Goal: Task Accomplishment & Management: Manage account settings

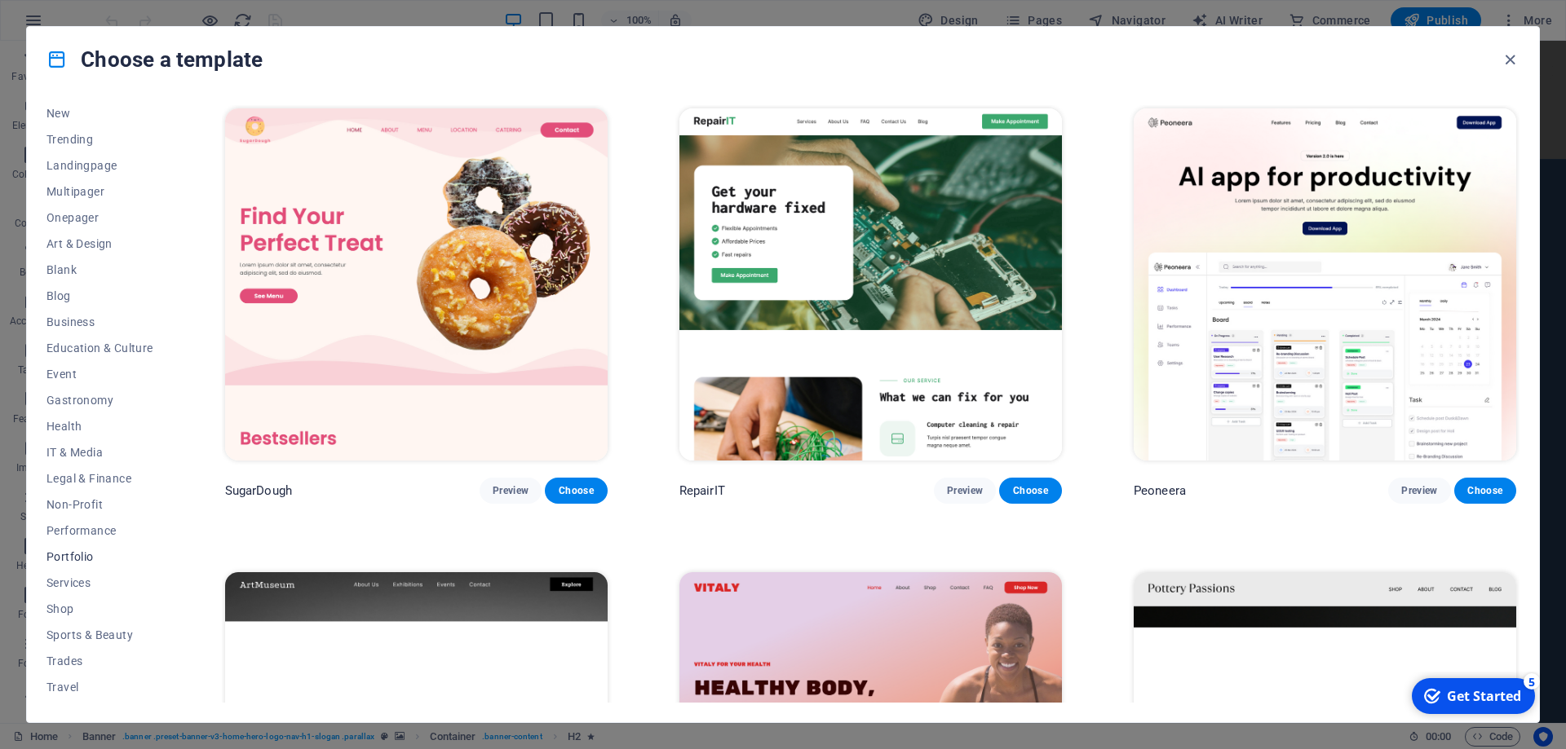
scroll to position [81, 0]
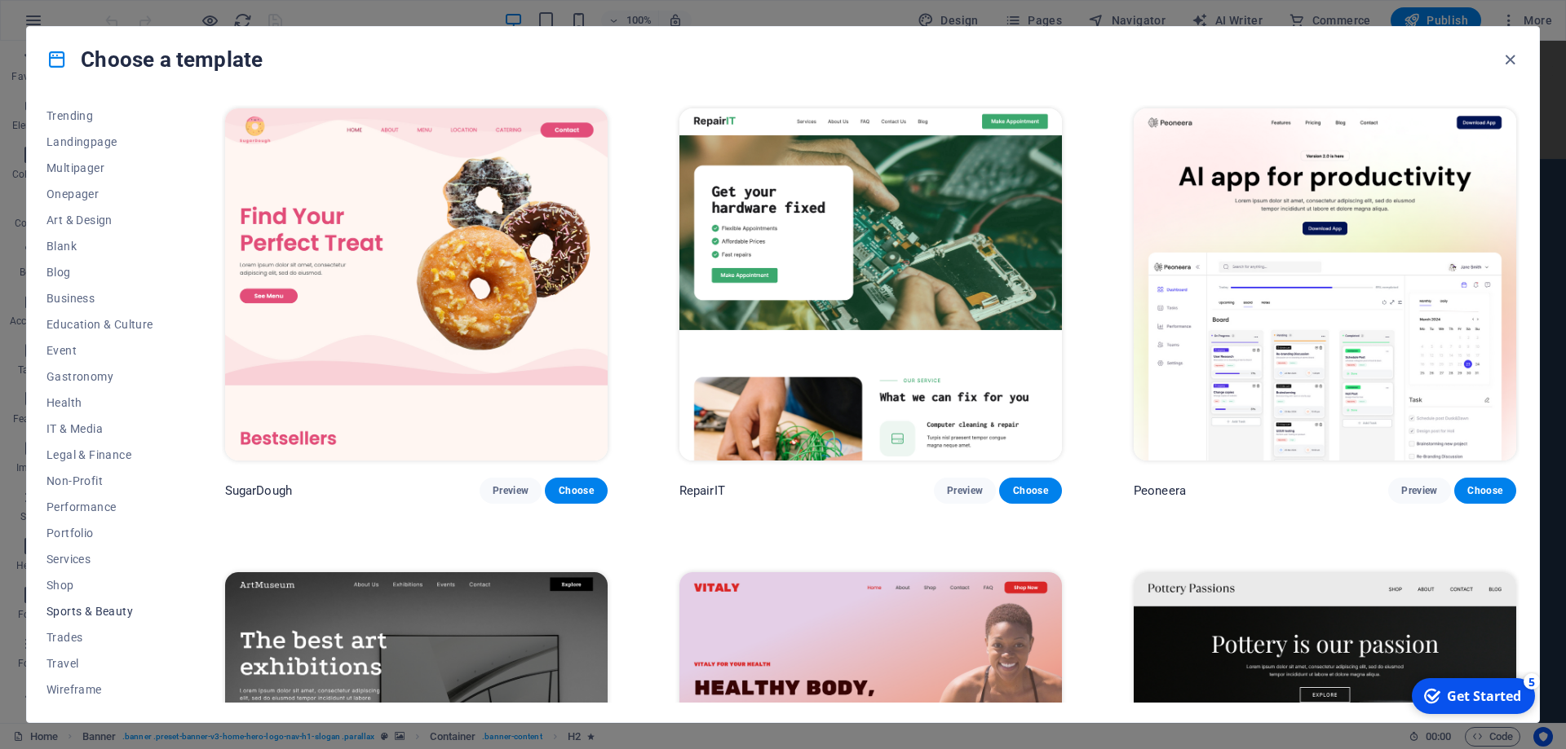
click at [0, 0] on span "Sports & Beauty" at bounding box center [0, 0] width 0 height 0
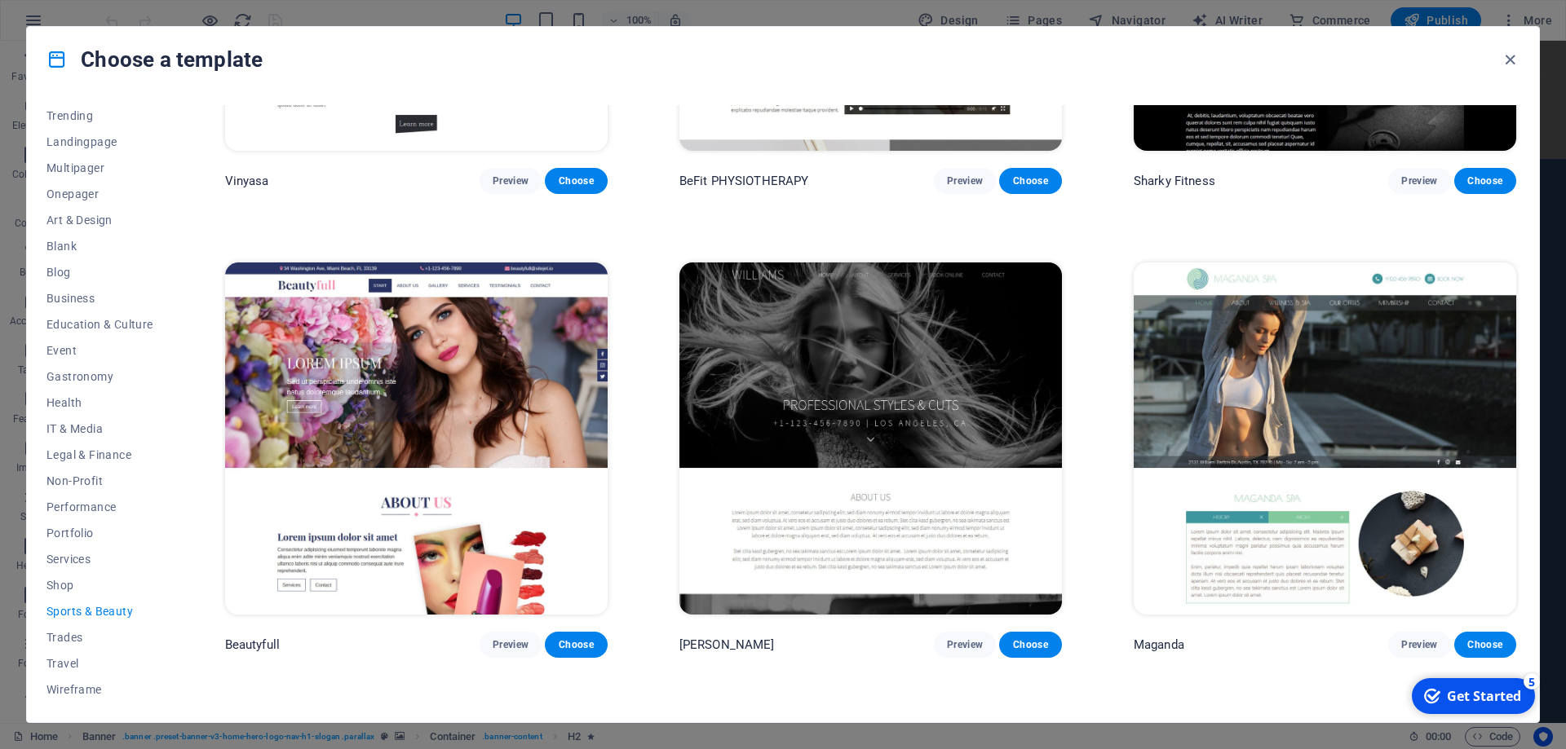
scroll to position [1835, 0]
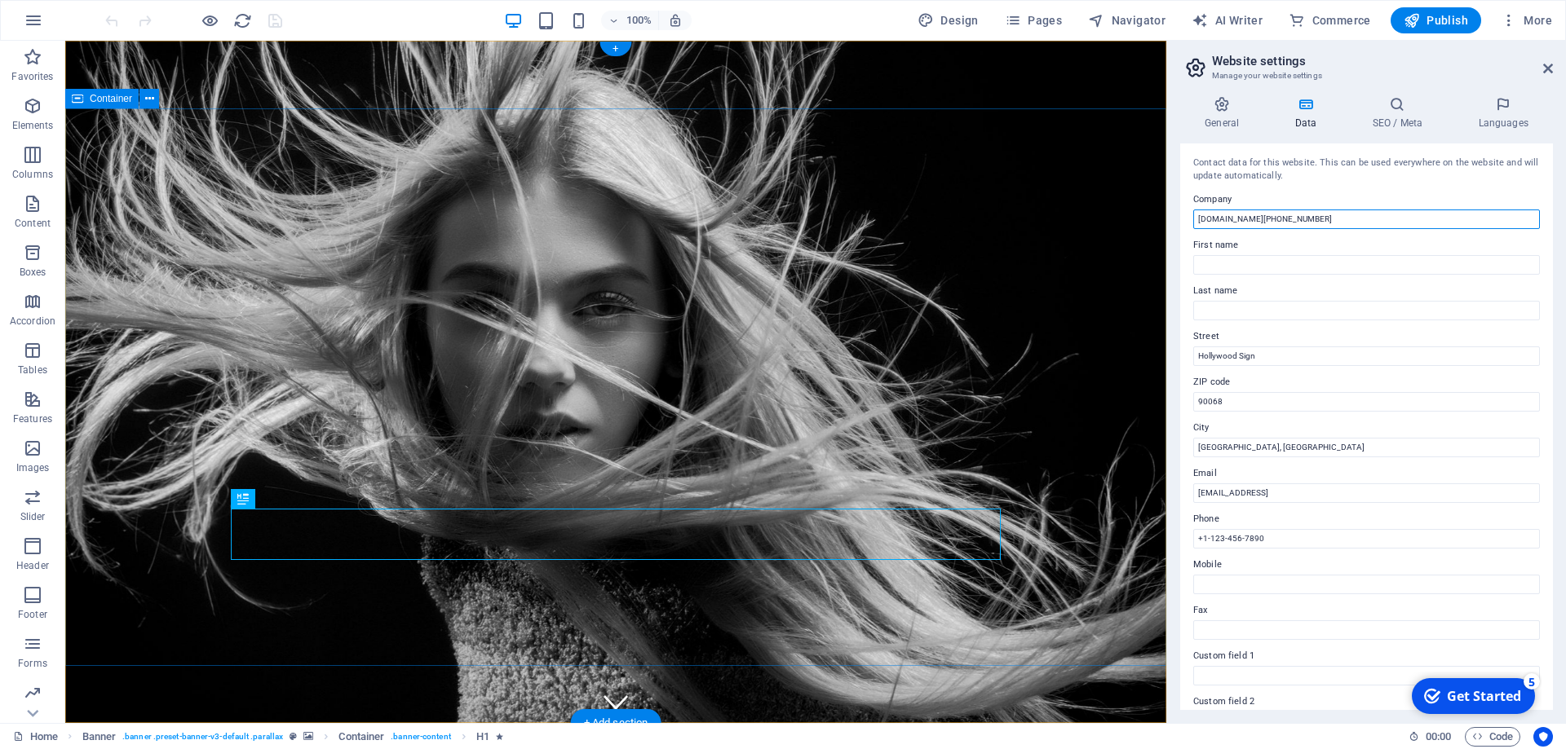
drag, startPoint x: 1283, startPoint y: 257, endPoint x: 672, endPoint y: 205, distance: 613.8
drag, startPoint x: 1370, startPoint y: 214, endPoint x: 866, endPoint y: 214, distance: 503.9
click at [1193, 214] on input "bold-mendeleev.178-62-58-195.plesk.page" at bounding box center [1366, 220] width 347 height 20
type input "Susy's Styles"
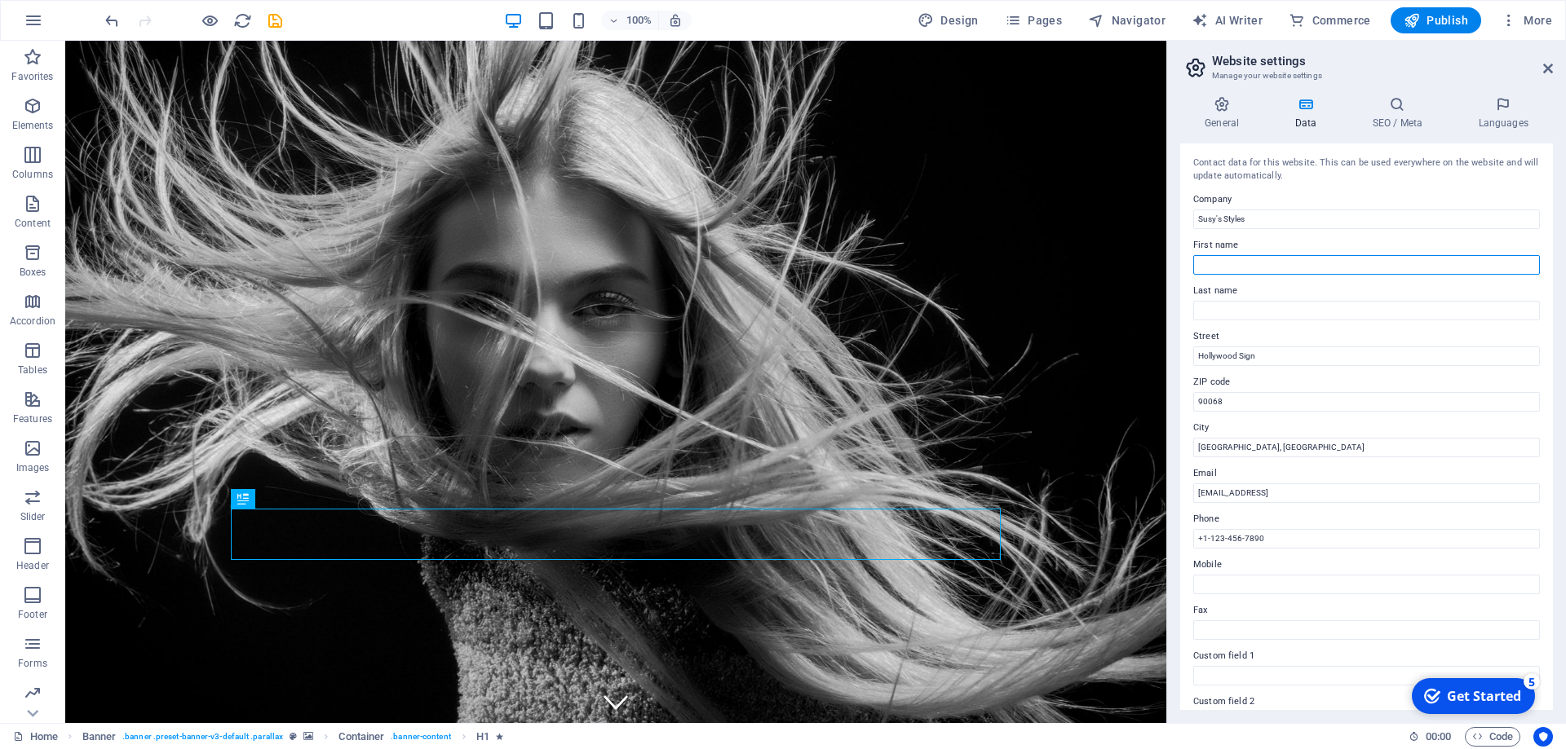
click at [1270, 256] on input "First name" at bounding box center [1366, 265] width 347 height 20
type input "Susan"
type input "MacDonald"
click at [1179, 357] on div "General Data SEO / Meta Languages Website name bold-mendeleev.178-62-58-195.ple…" at bounding box center [1366, 403] width 399 height 640
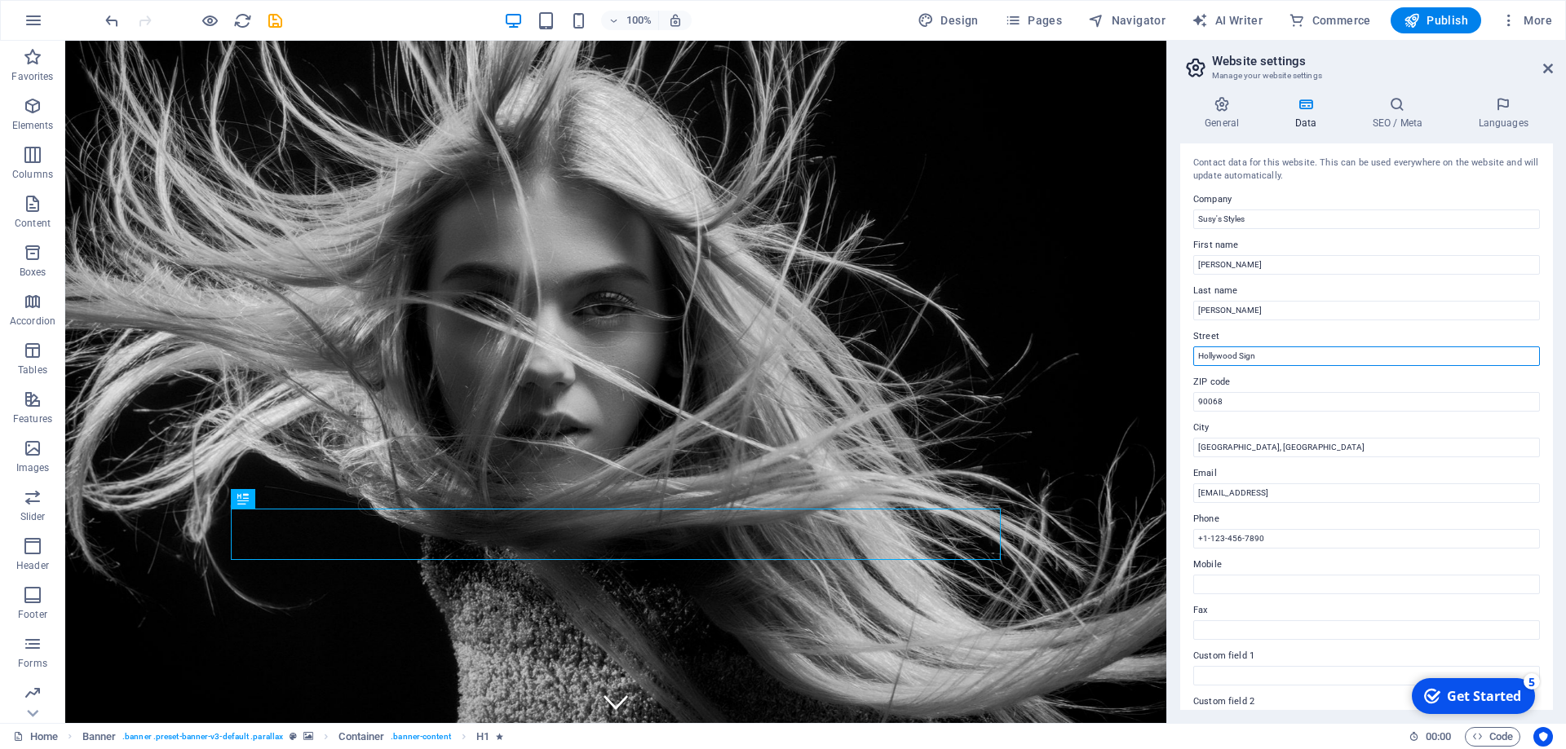
drag, startPoint x: 1253, startPoint y: 354, endPoint x: 1170, endPoint y: 351, distance: 83.2
click at [1193, 353] on input "Hollywood Sign" at bounding box center [1366, 357] width 347 height 20
type input "[STREET_ADDRESS]"
drag, startPoint x: 1249, startPoint y: 401, endPoint x: 1070, endPoint y: 398, distance: 179.4
click at [1193, 398] on input "90068" at bounding box center [1366, 402] width 347 height 20
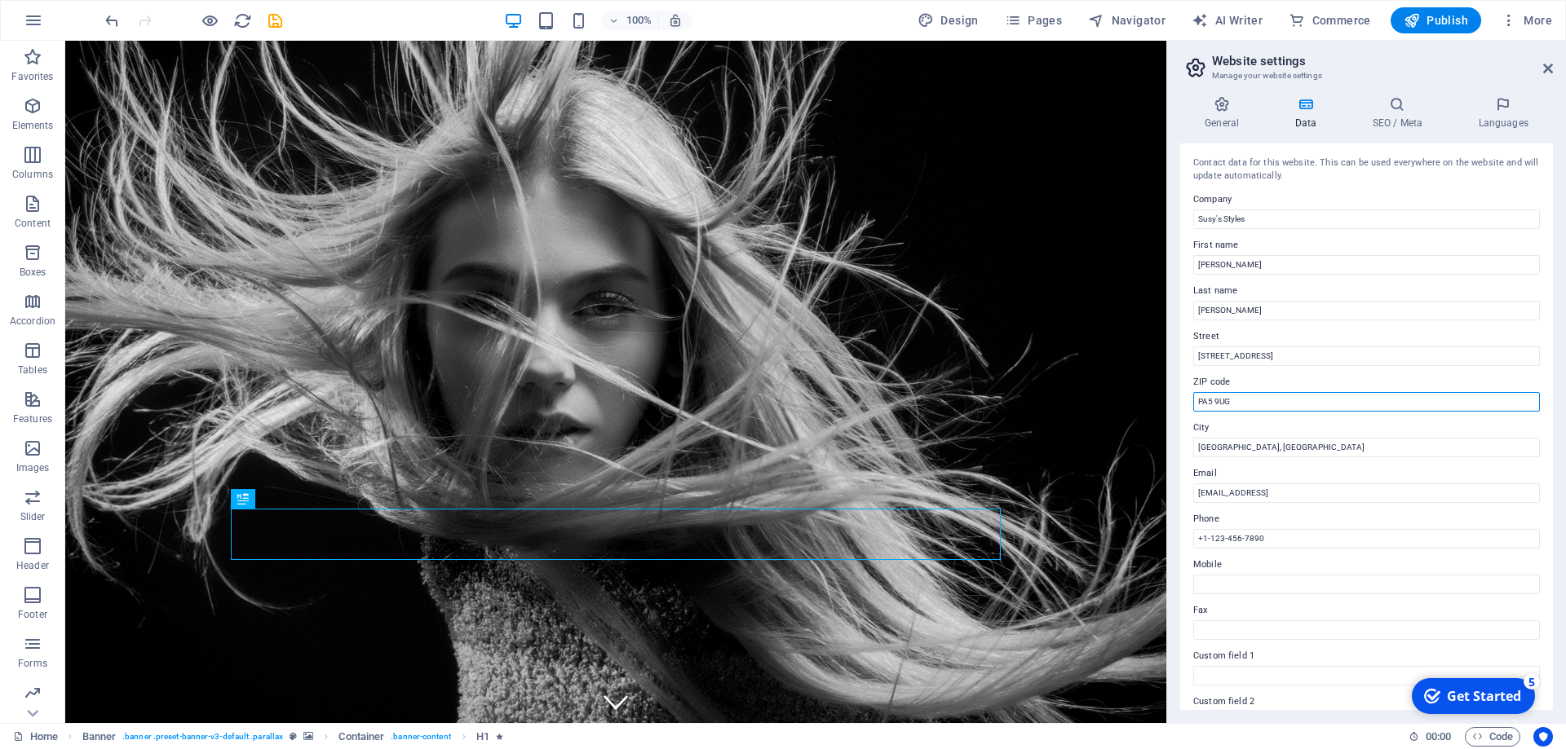
type input "PA5 9UG"
drag, startPoint x: 1256, startPoint y: 450, endPoint x: 1049, endPoint y: 440, distance: 206.5
click at [1193, 440] on input "Los Angeles, CA" at bounding box center [1366, 448] width 347 height 20
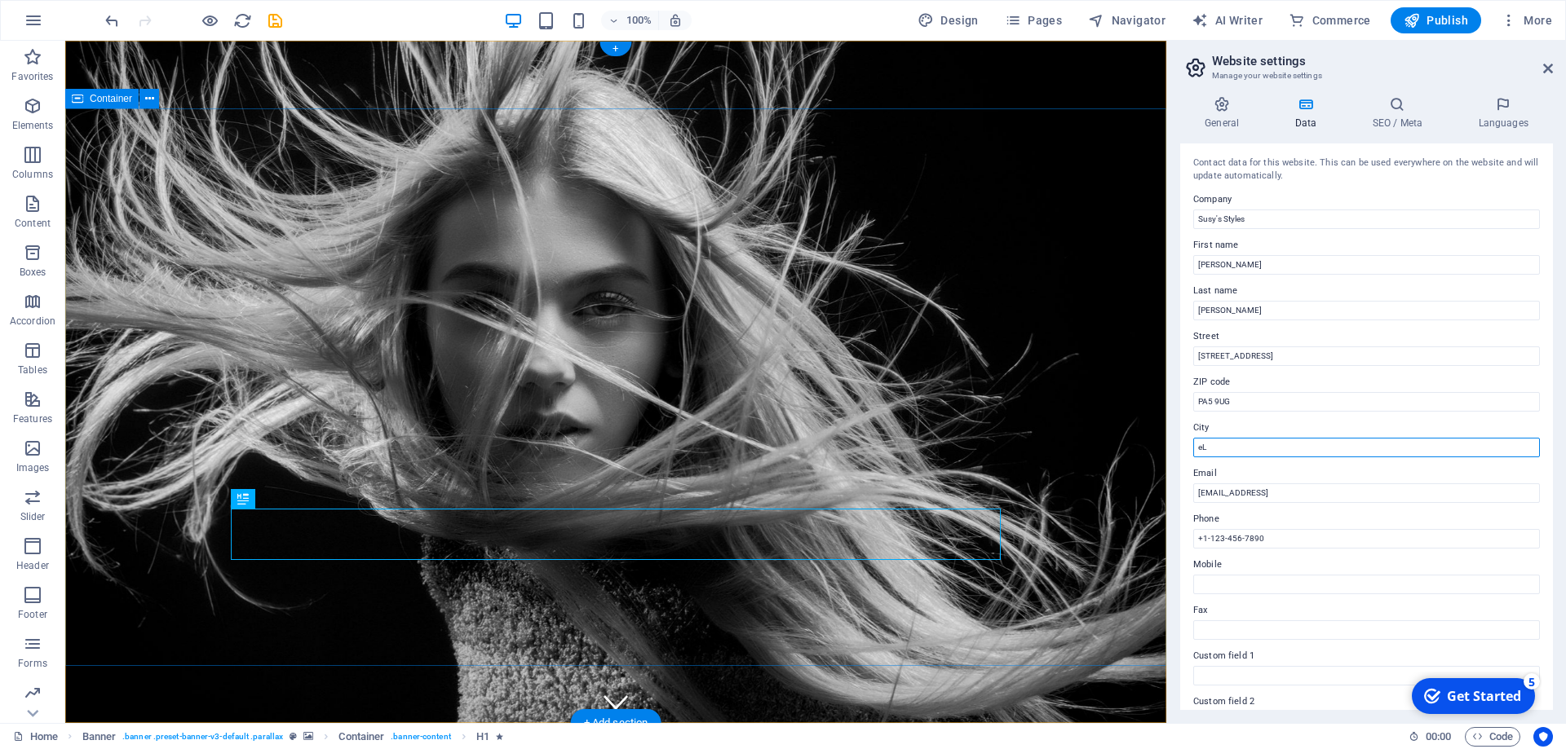
type input "e"
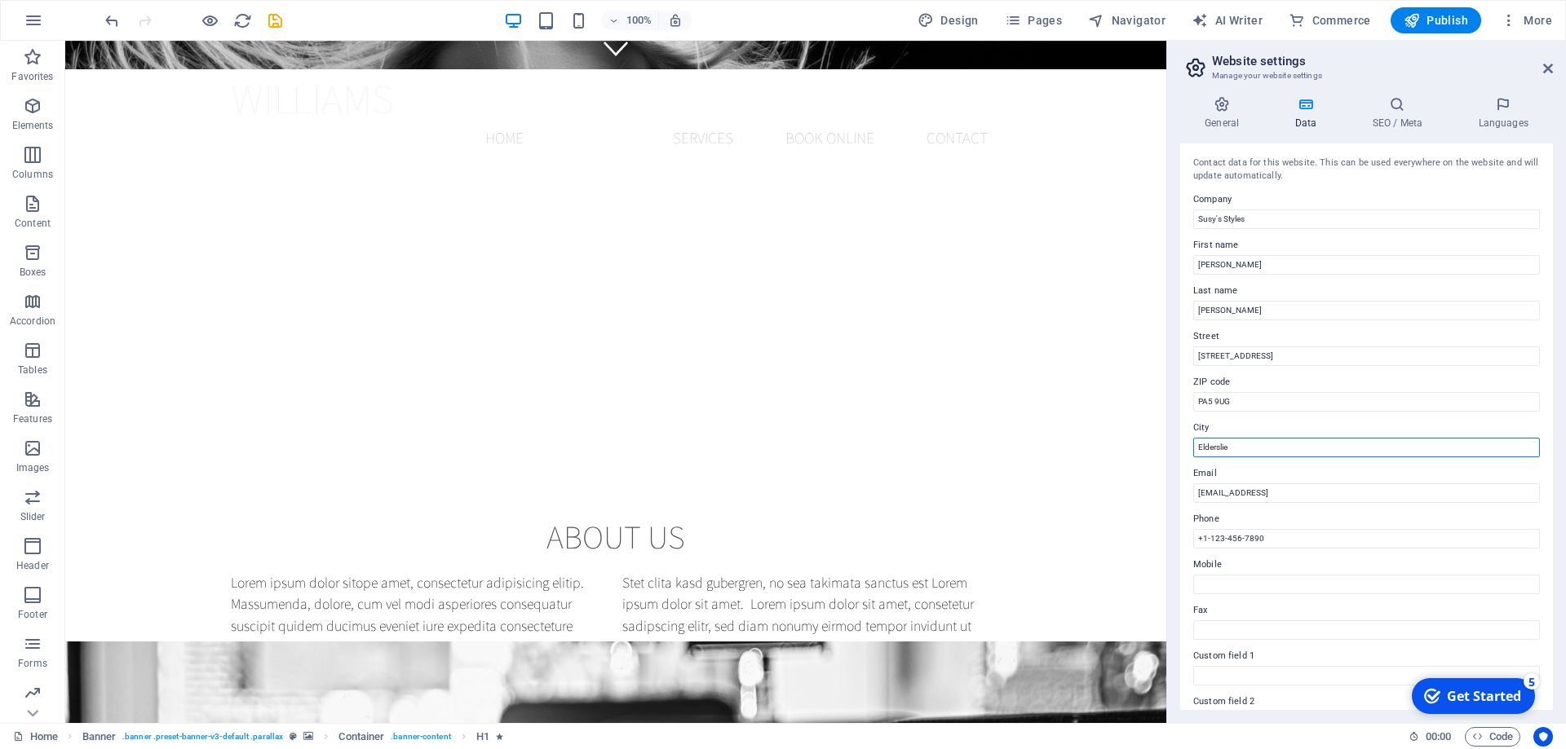
scroll to position [655, 0]
type input "Elderslie"
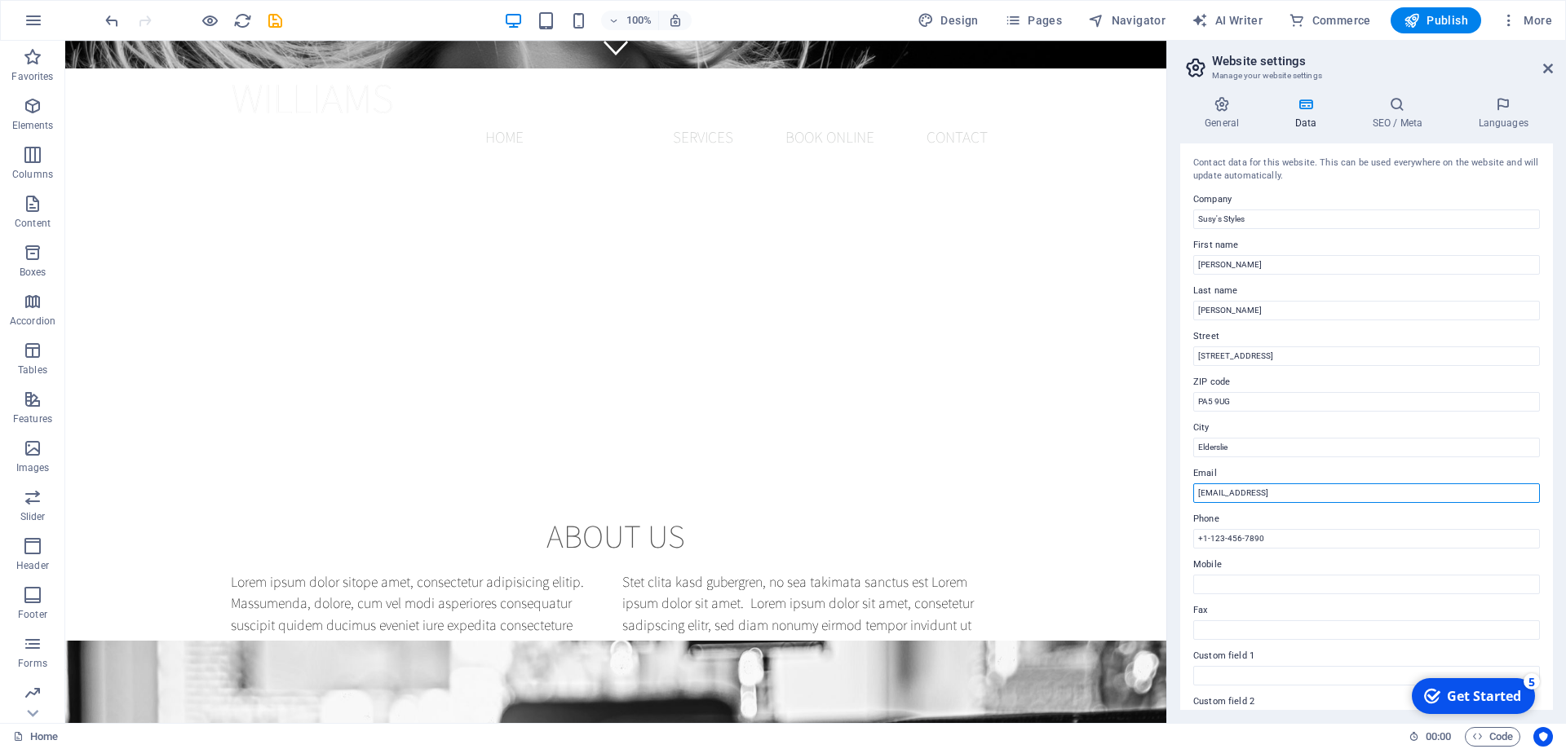
drag, startPoint x: 1317, startPoint y: 497, endPoint x: 1031, endPoint y: 497, distance: 286.2
click at [1193, 497] on input "bdc010f49af78cb88748fe059f25fb@plesk.local" at bounding box center [1366, 494] width 347 height 20
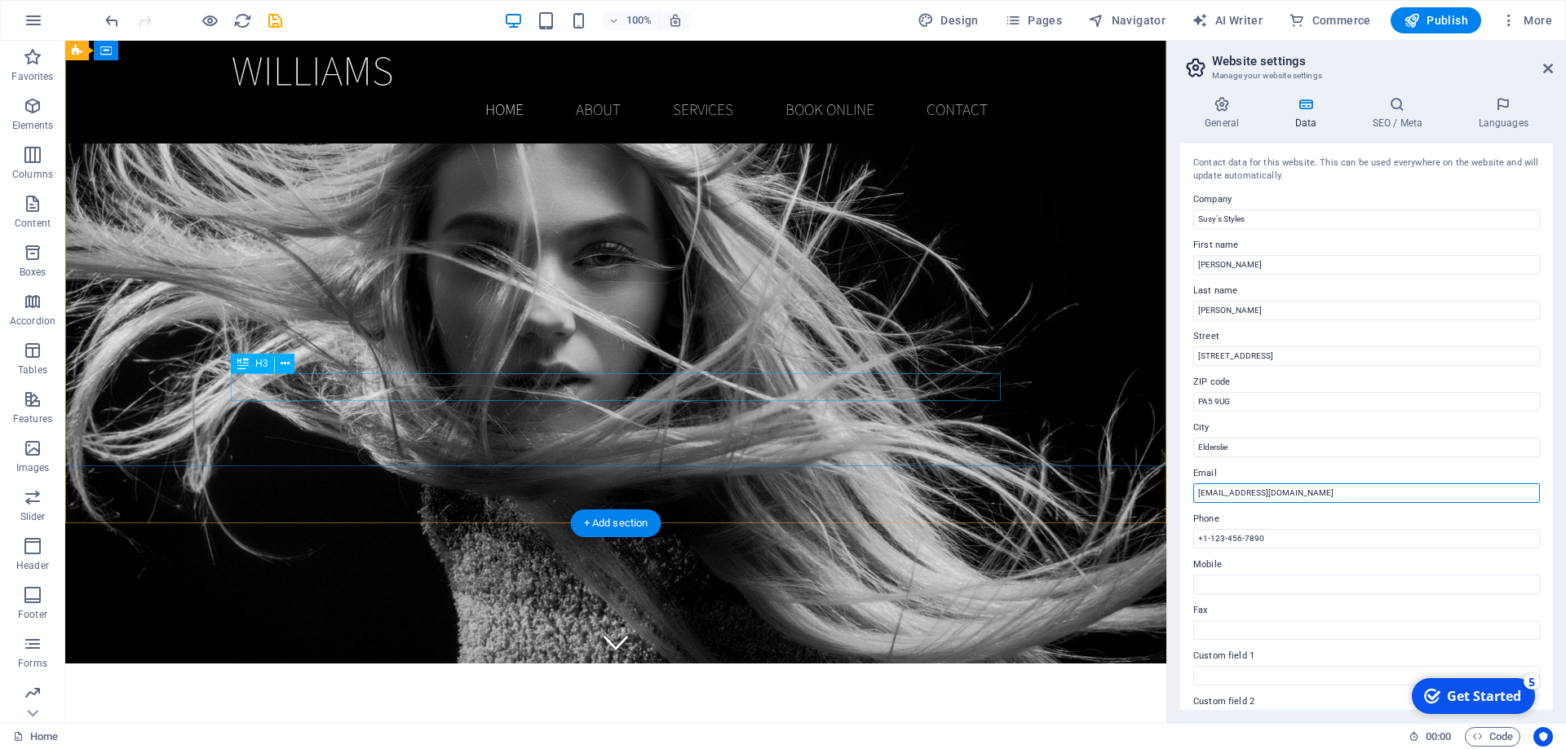
scroll to position [0, 0]
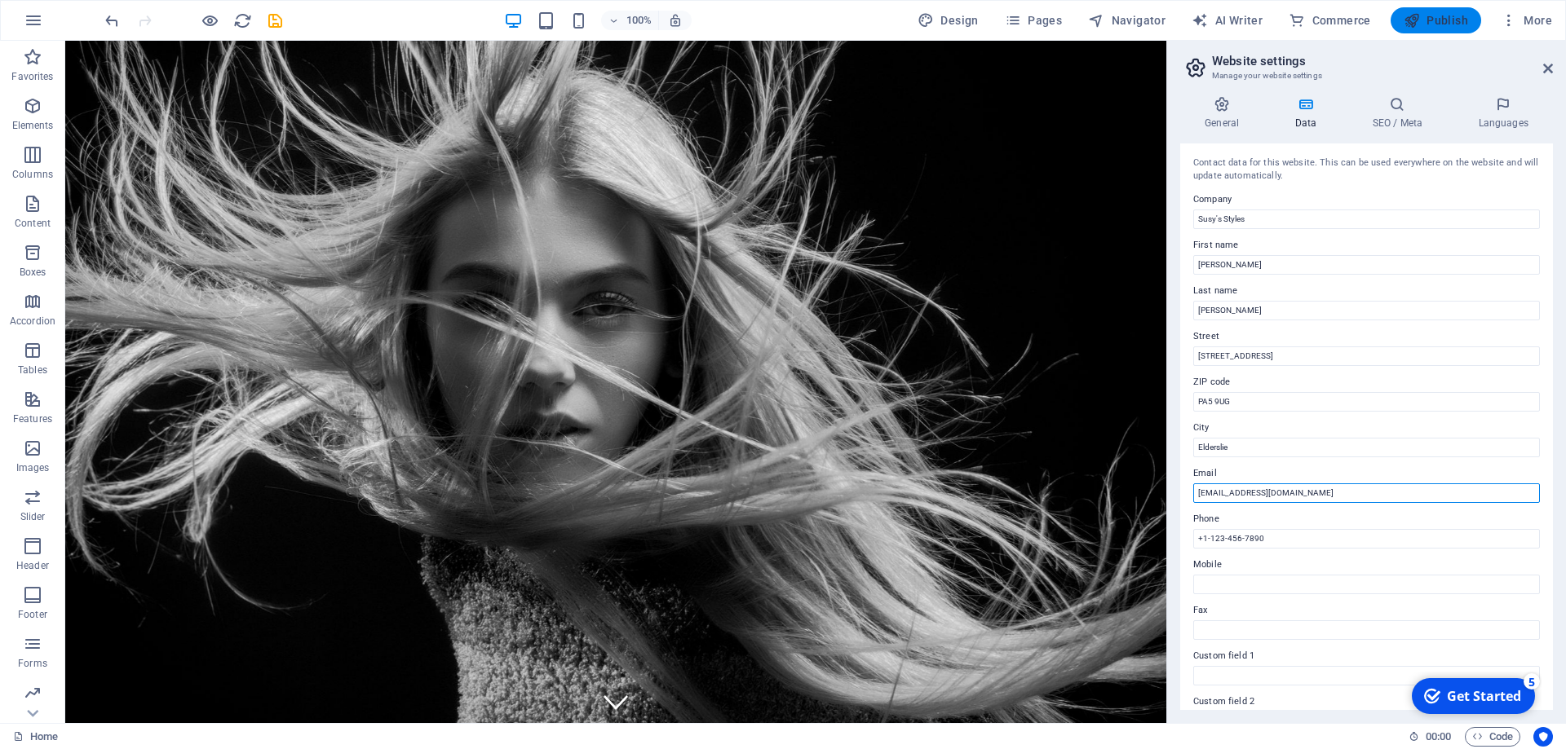
type input "[EMAIL_ADDRESS][DOMAIN_NAME]"
drag, startPoint x: 1429, startPoint y: 26, endPoint x: 1245, endPoint y: 24, distance: 183.5
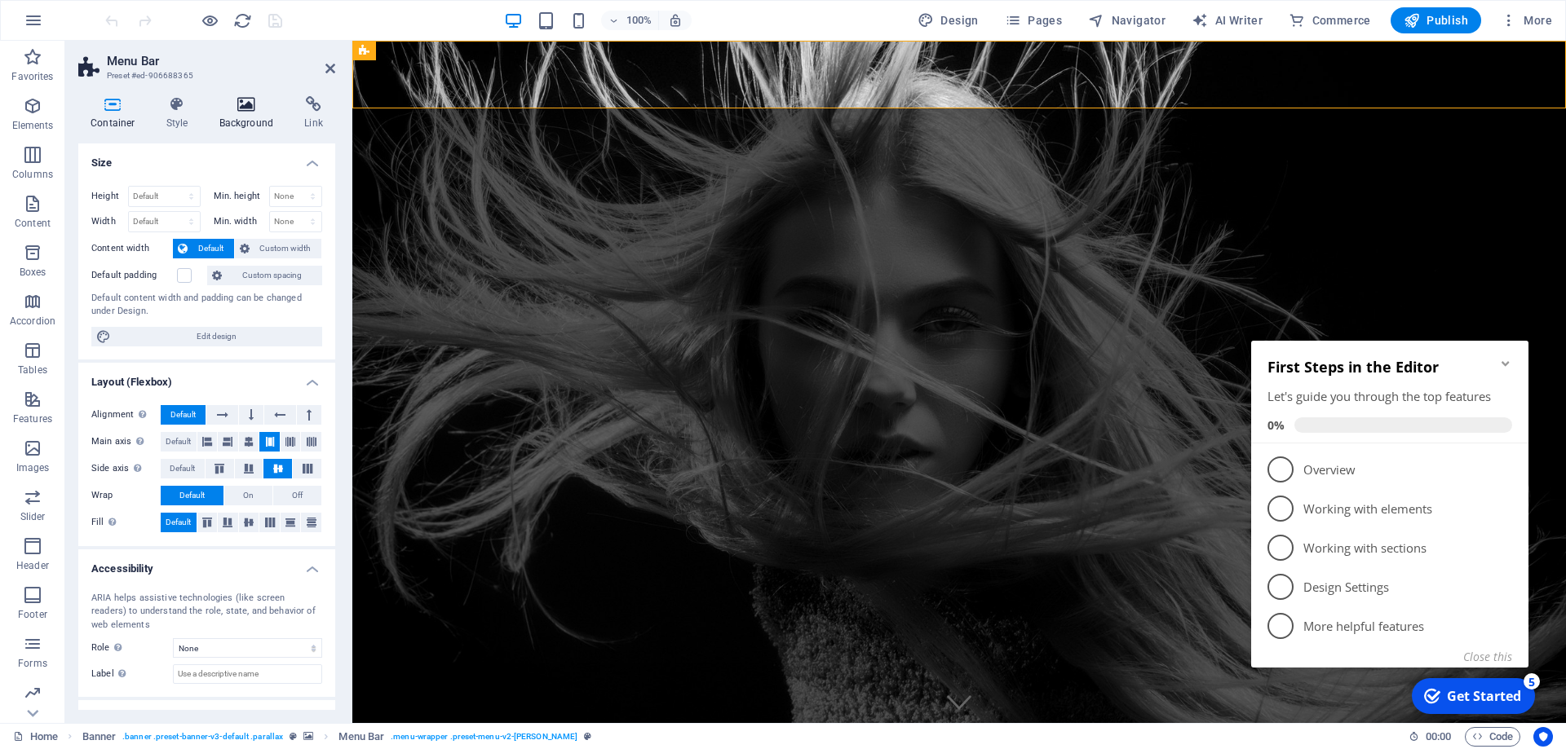
click at [237, 114] on h4 "Background" at bounding box center [250, 113] width 86 height 34
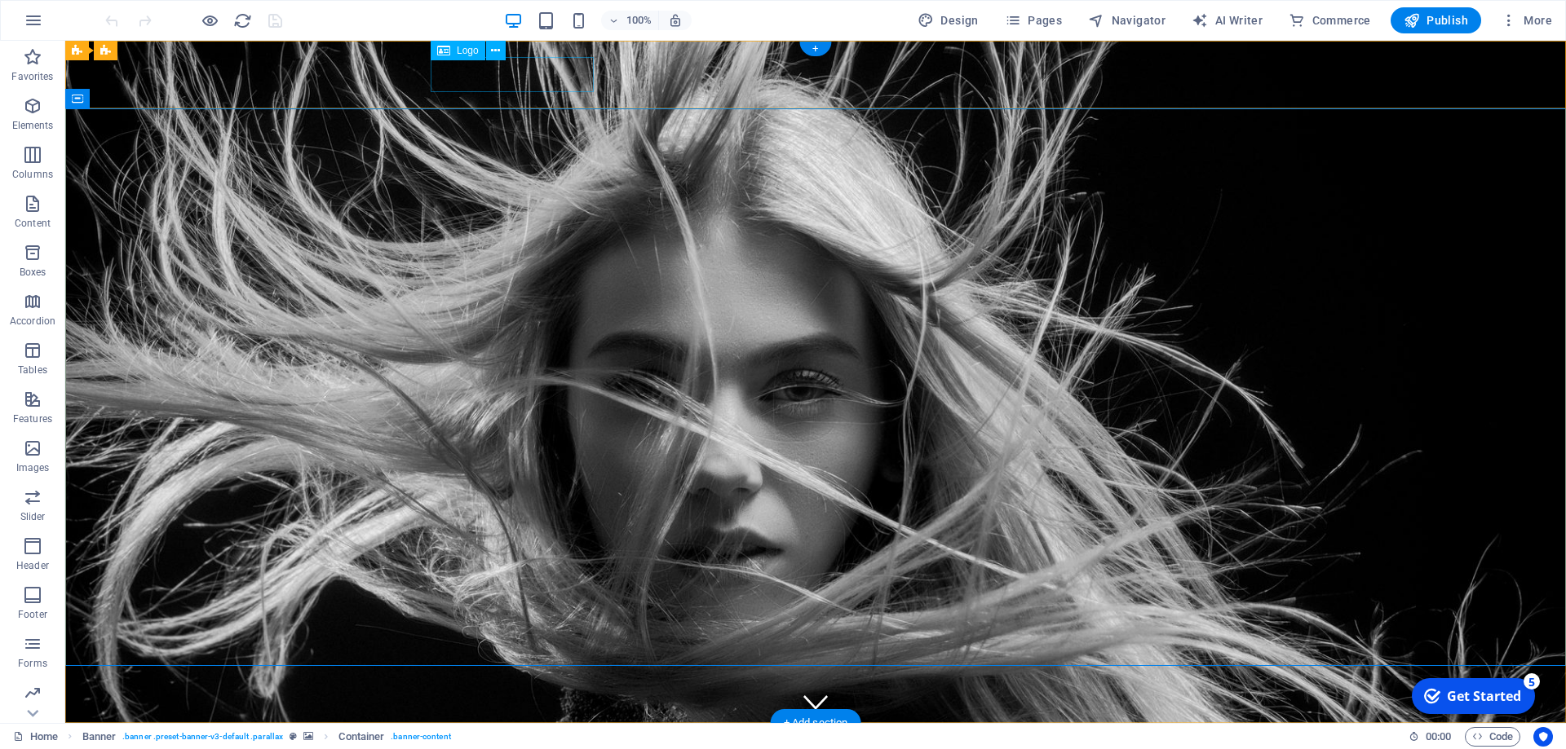
click at [489, 736] on div at bounding box center [816, 753] width 770 height 35
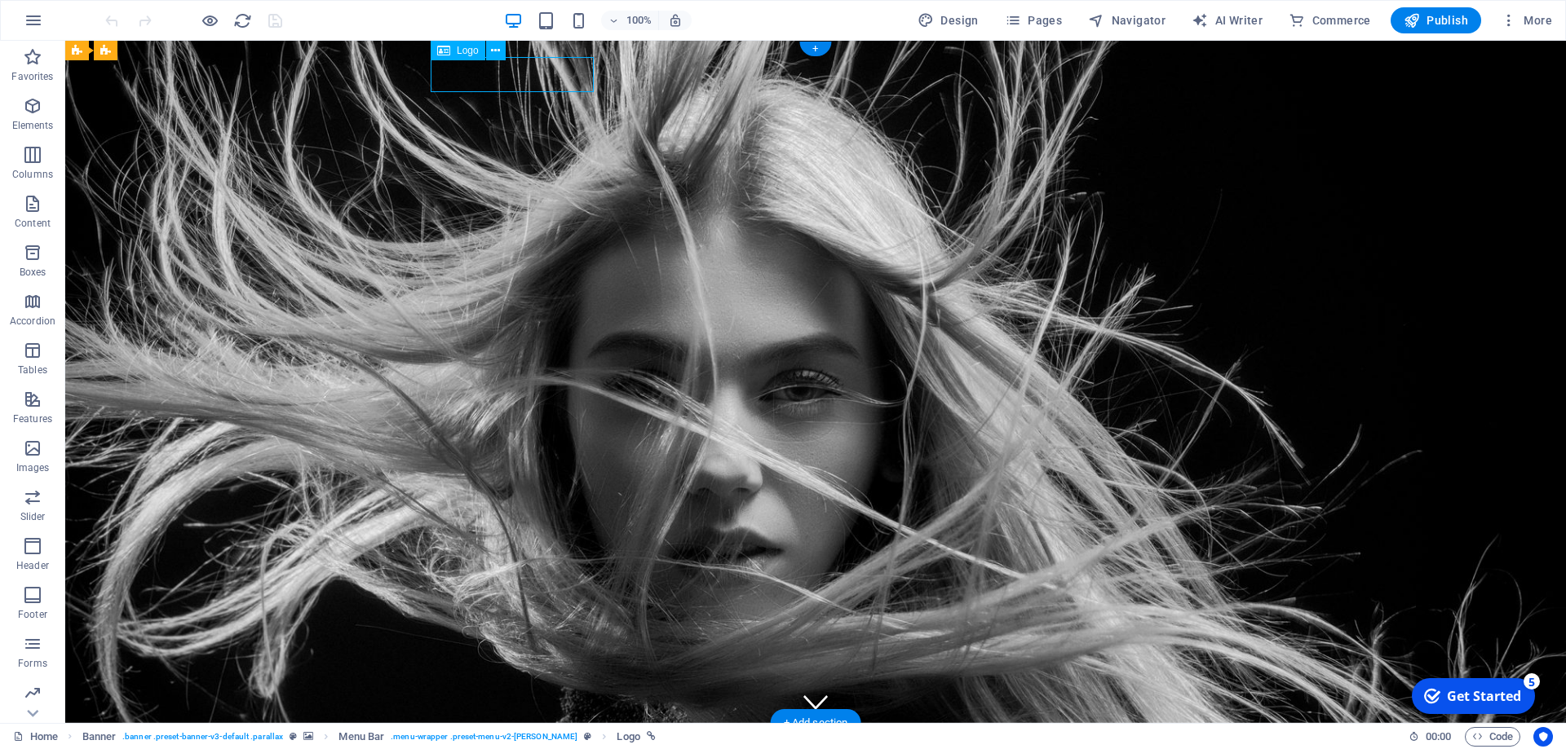
click at [489, 736] on div at bounding box center [816, 753] width 770 height 35
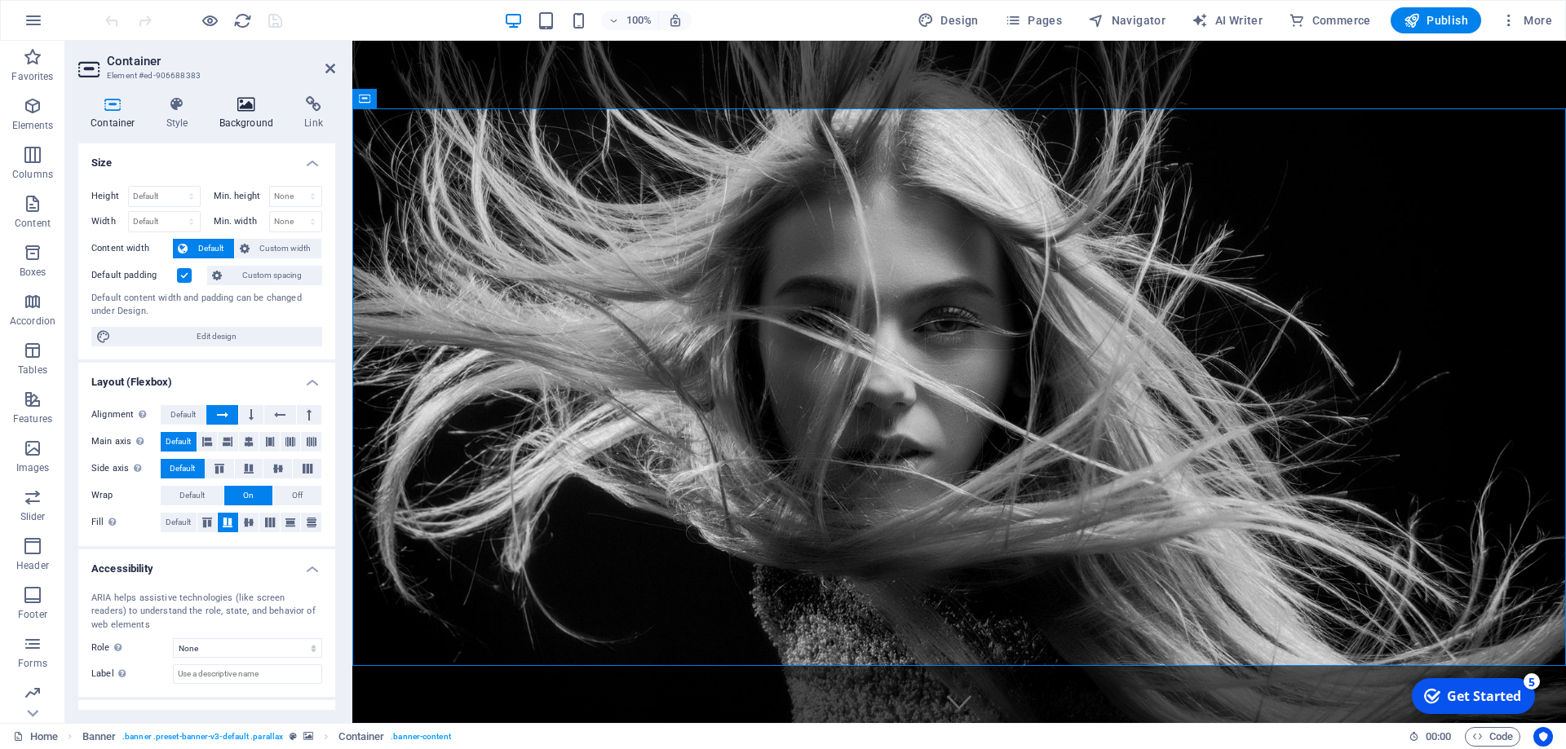
click at [232, 118] on h4 "Background" at bounding box center [250, 113] width 86 height 34
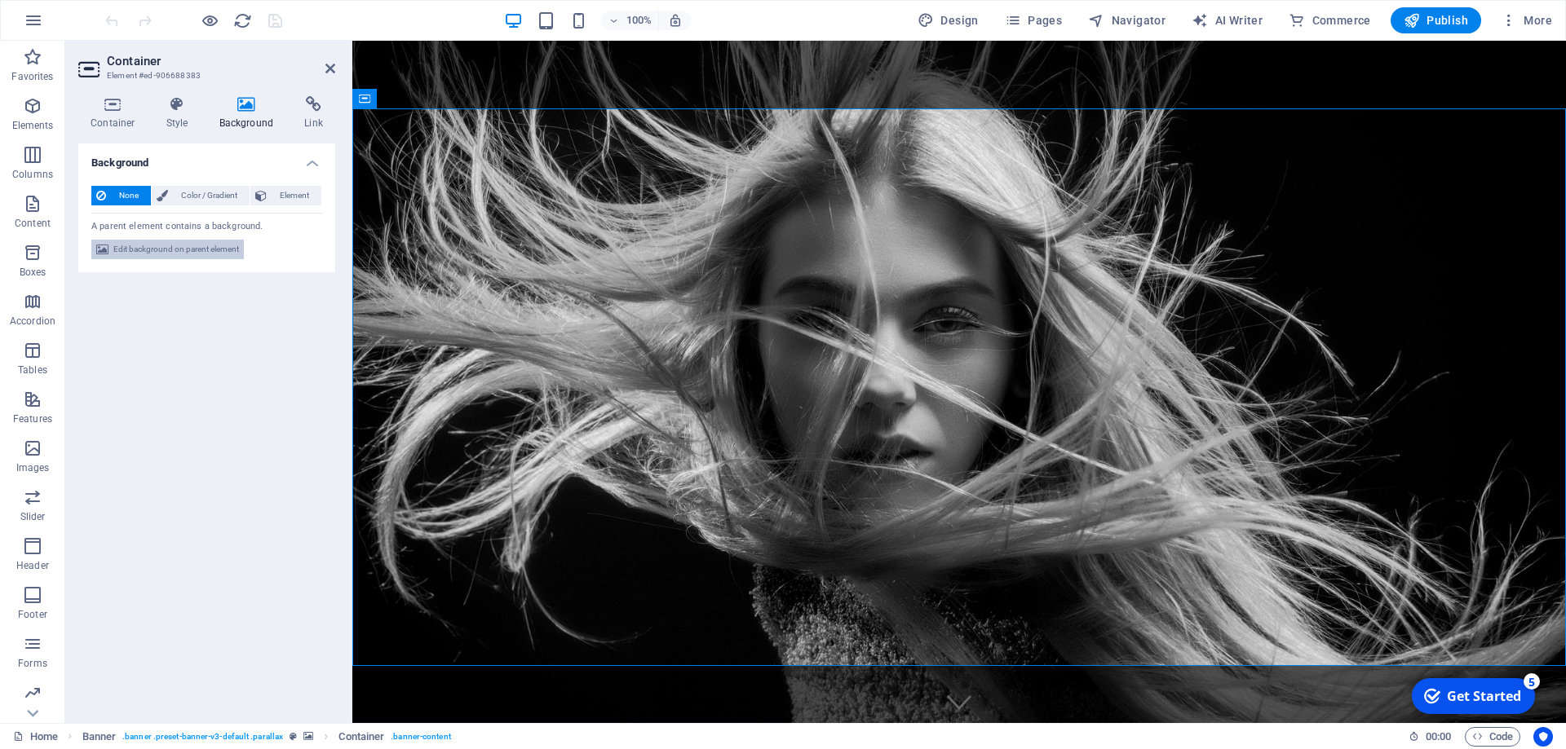
click at [226, 251] on span "Edit background on parent element" at bounding box center [176, 250] width 126 height 20
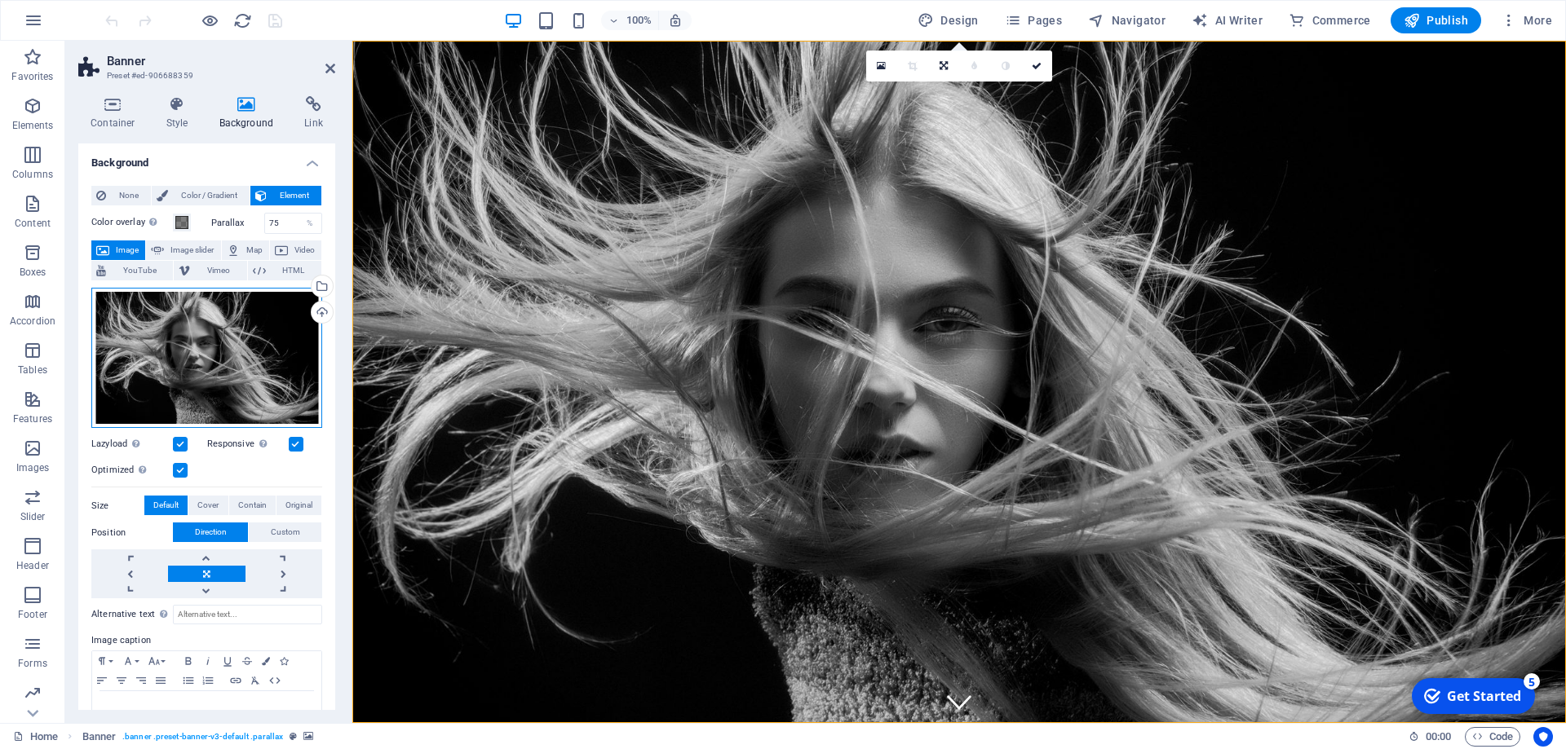
click at [257, 336] on div "Drag files here, click to choose files or select files from Files or our free s…" at bounding box center [206, 358] width 231 height 141
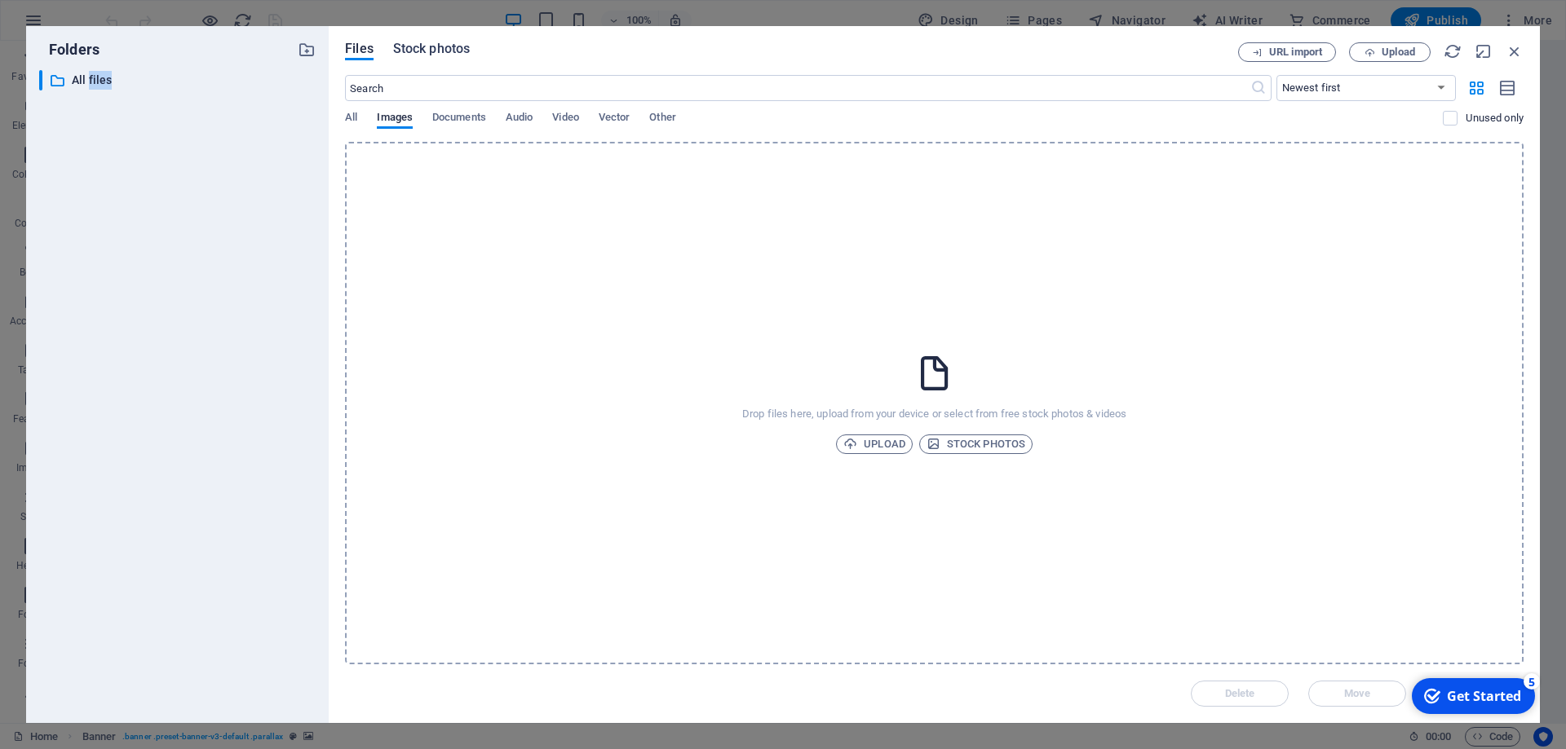
click at [444, 52] on span "Stock photos" at bounding box center [431, 49] width 77 height 20
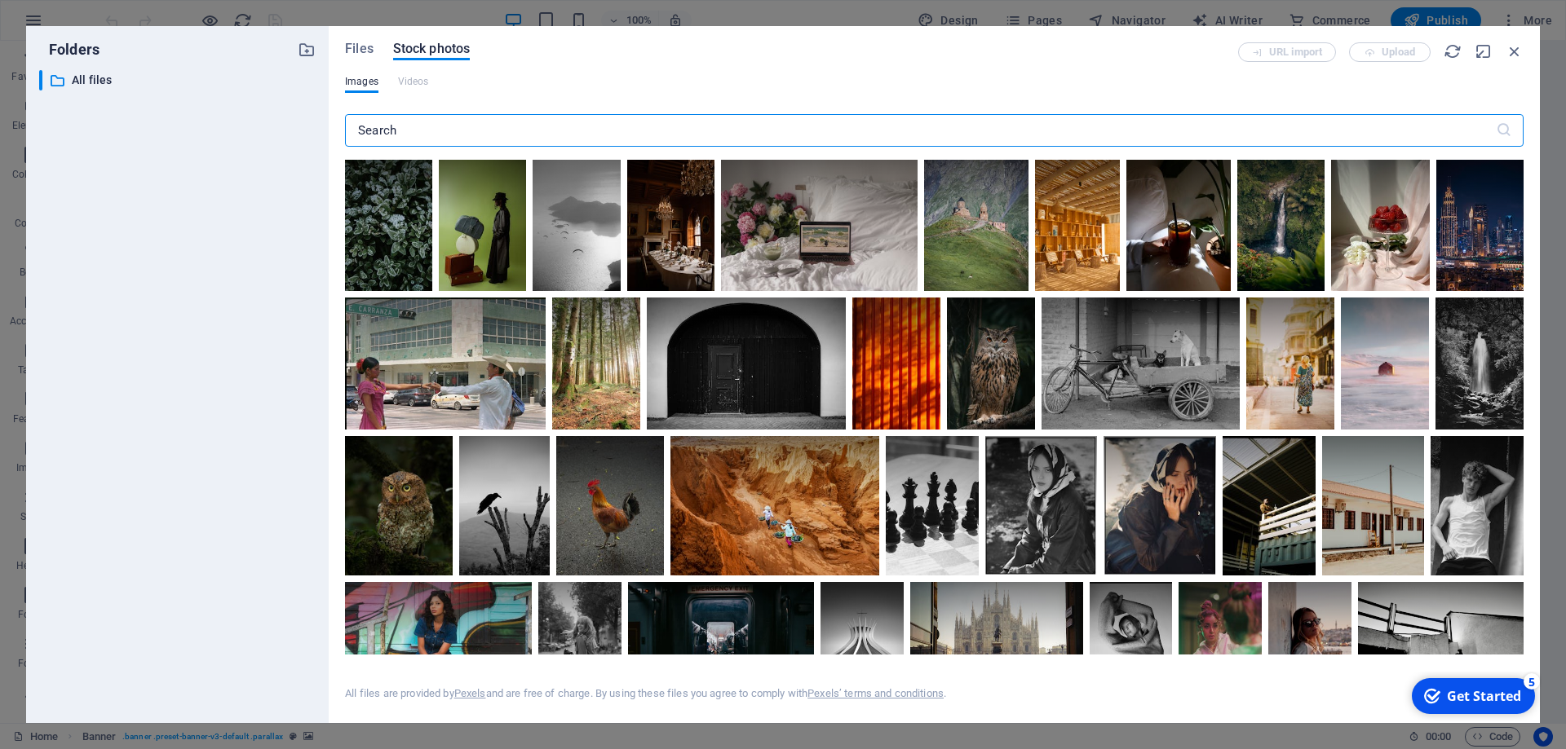
click at [457, 120] on input "text" at bounding box center [920, 130] width 1151 height 33
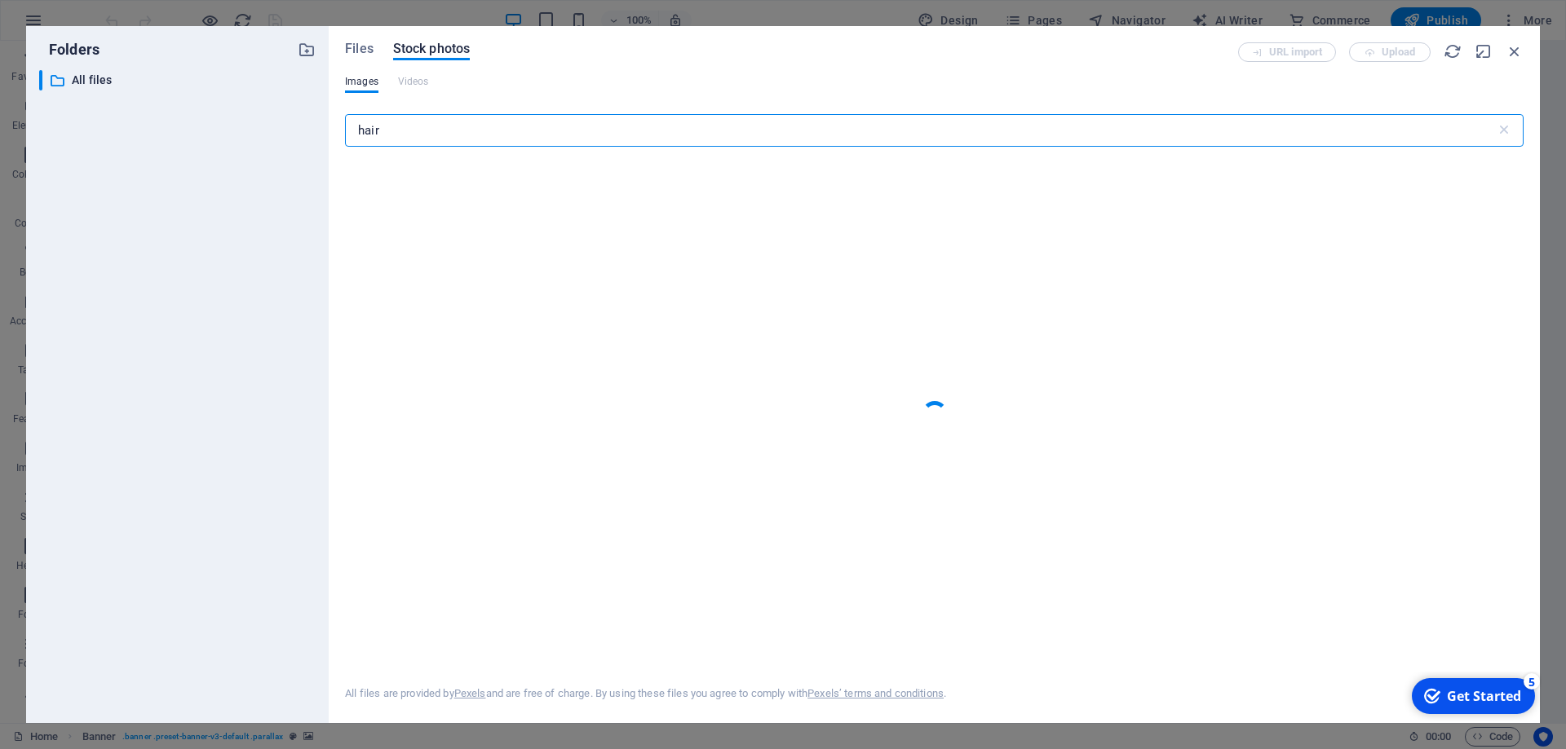
type input "hair"
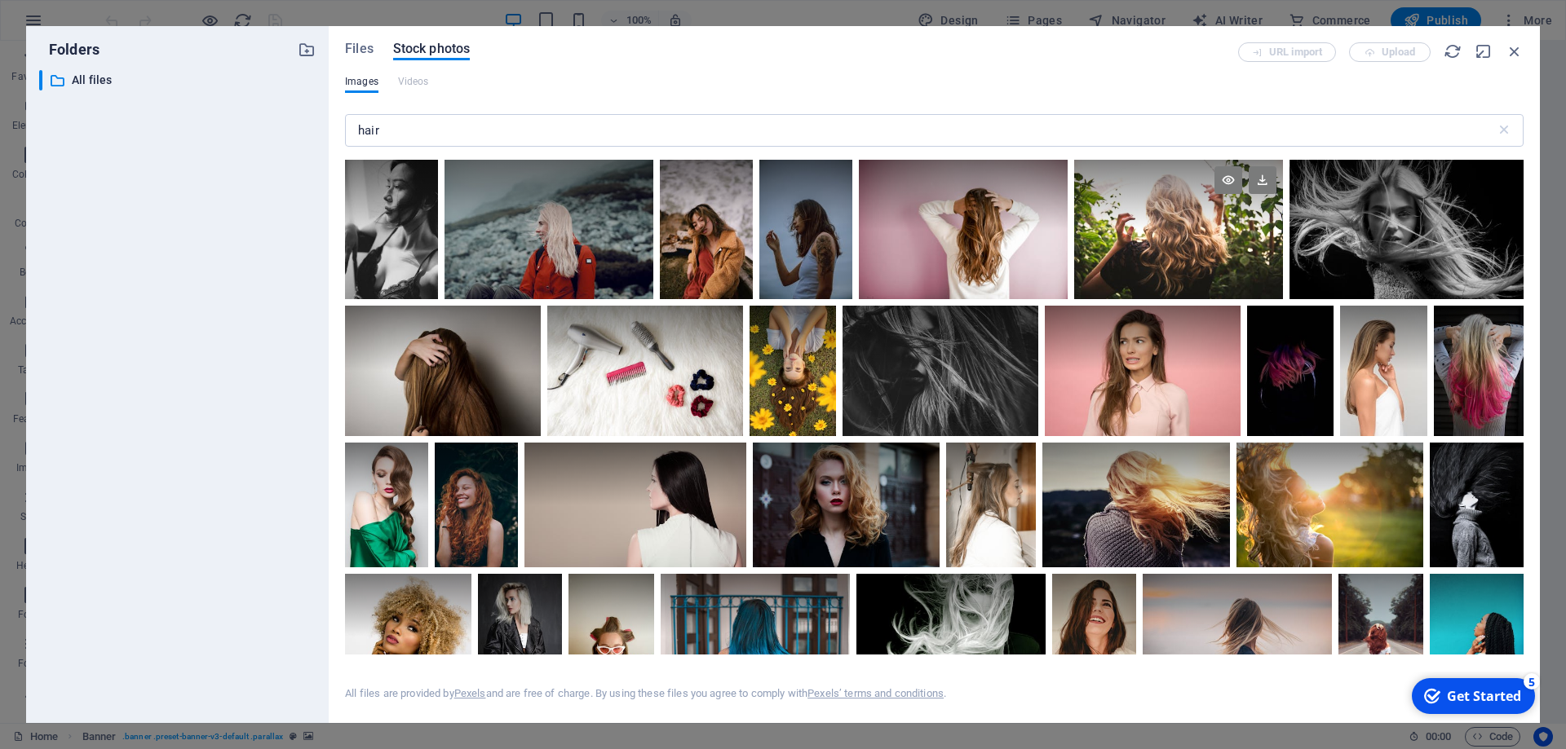
click at [1162, 226] on div at bounding box center [1178, 195] width 209 height 70
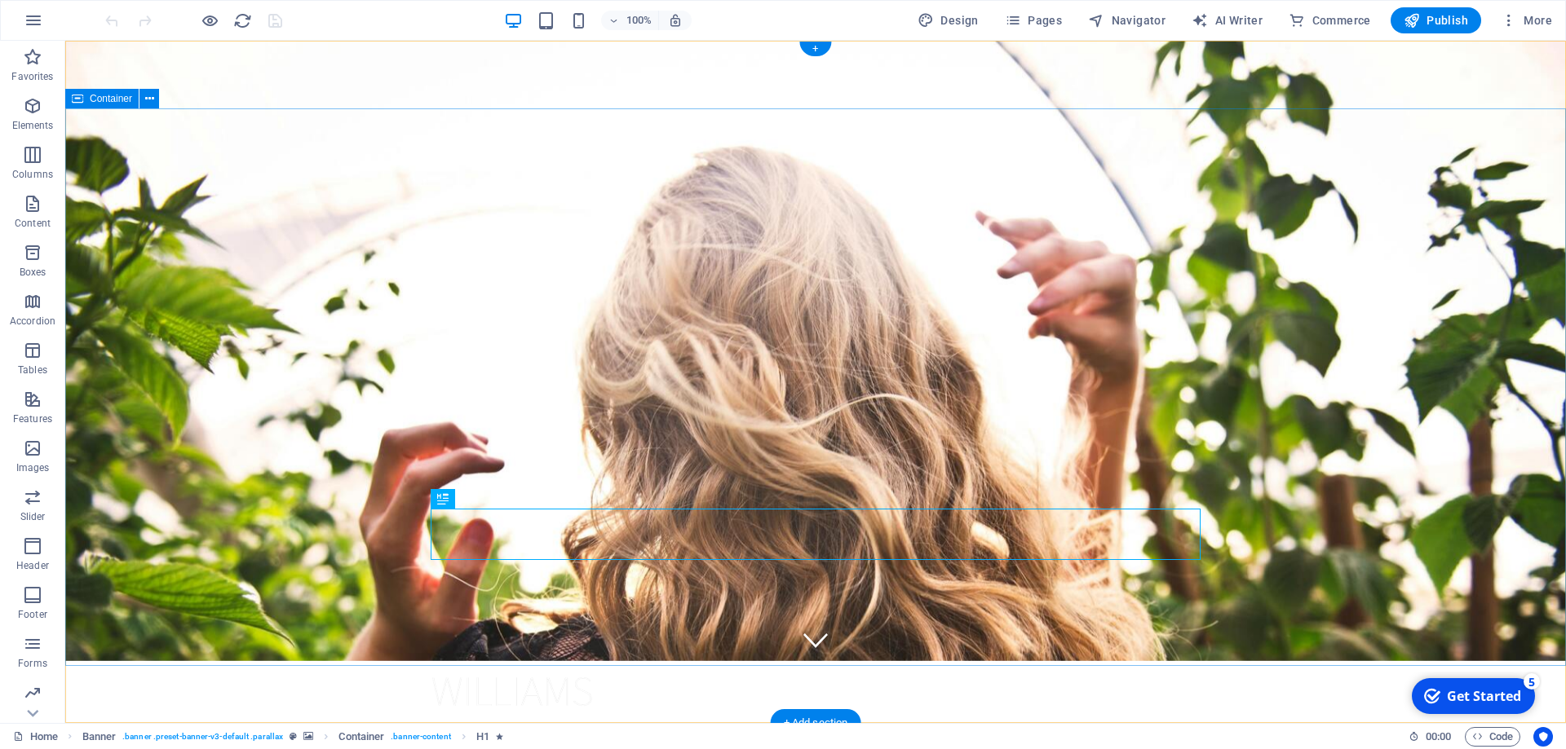
scroll to position [416, 0]
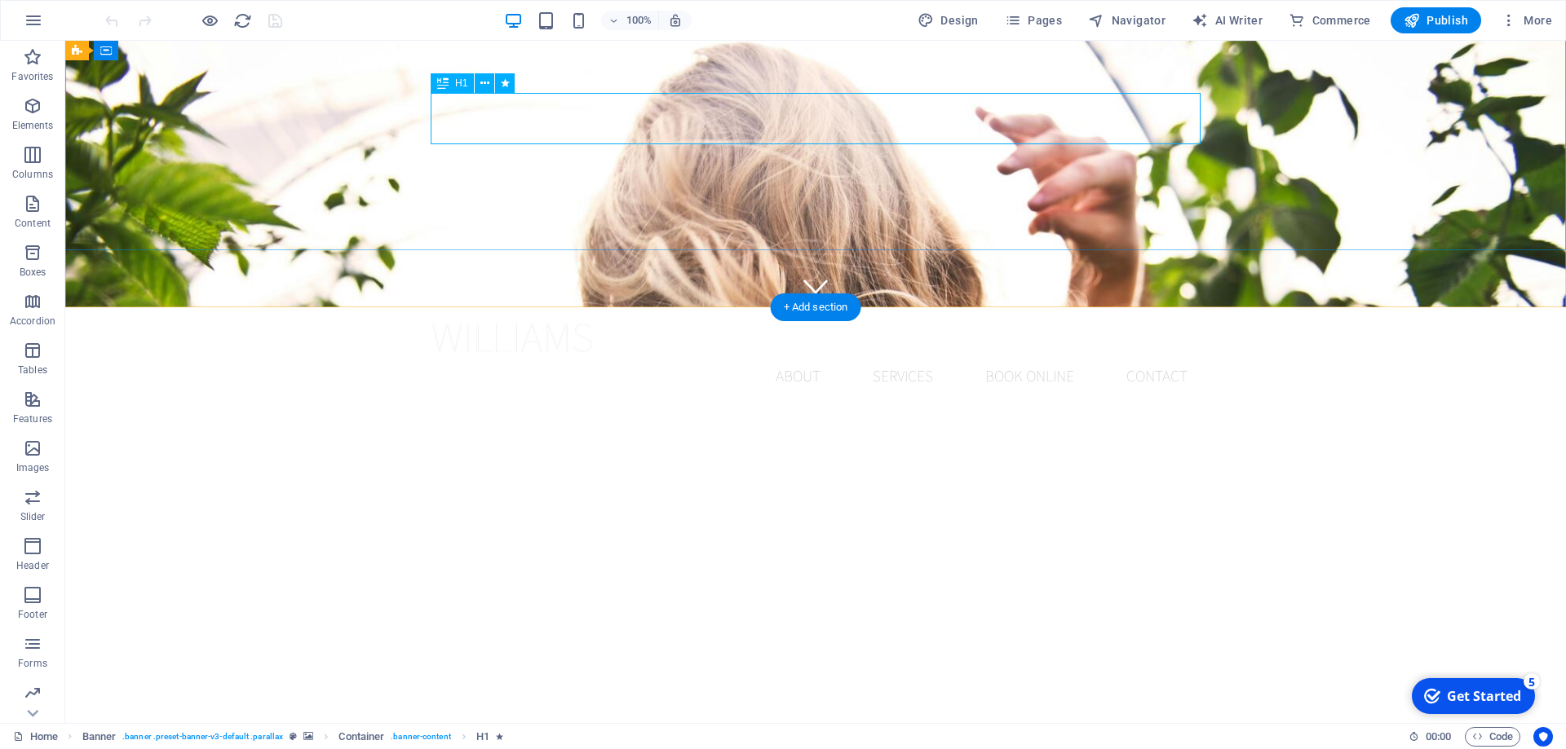
click at [651, 475] on div "PROFESSIONAL STYLES & CUTS" at bounding box center [816, 500] width 770 height 51
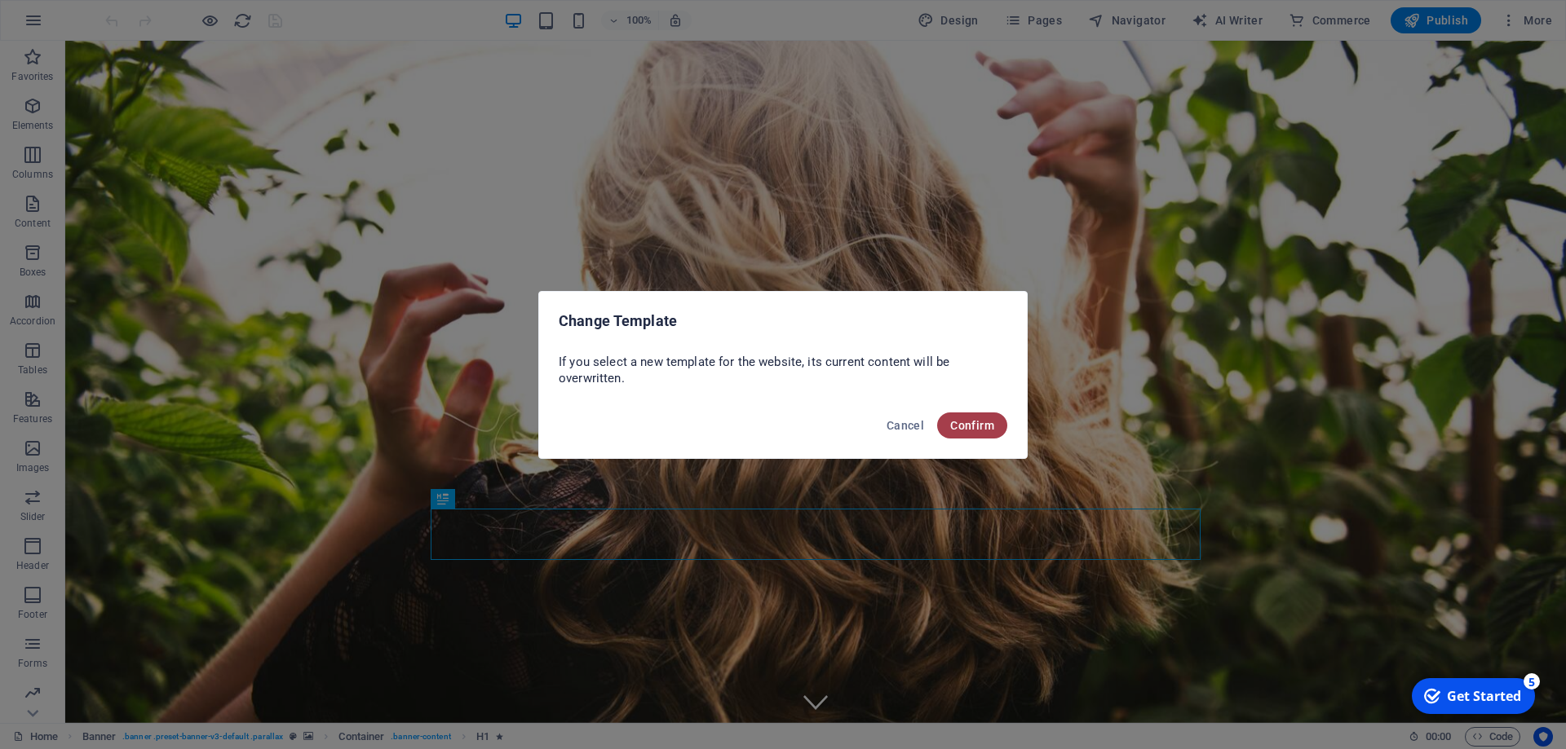
click at [977, 419] on span "Confirm" at bounding box center [972, 425] width 44 height 13
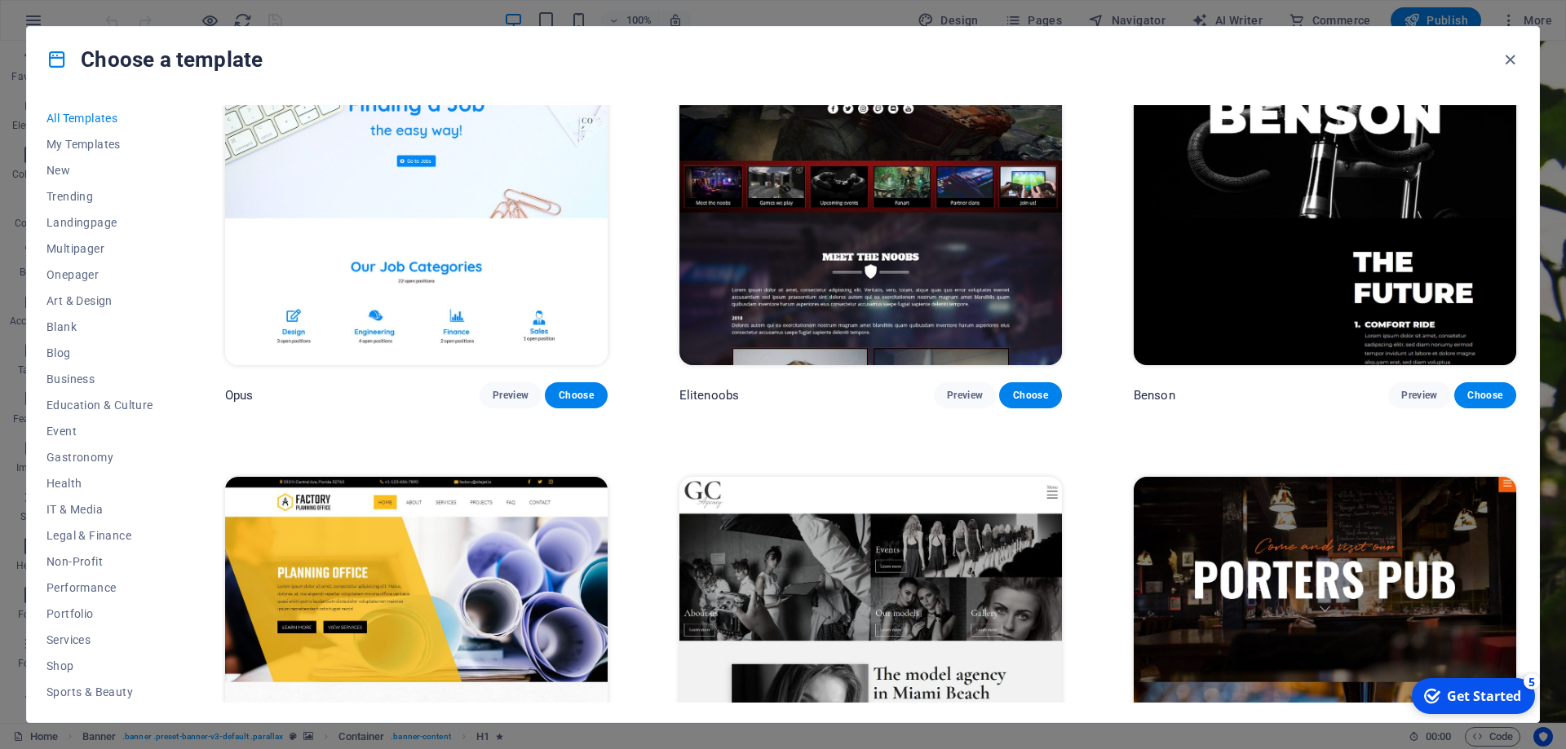
scroll to position [17613, 0]
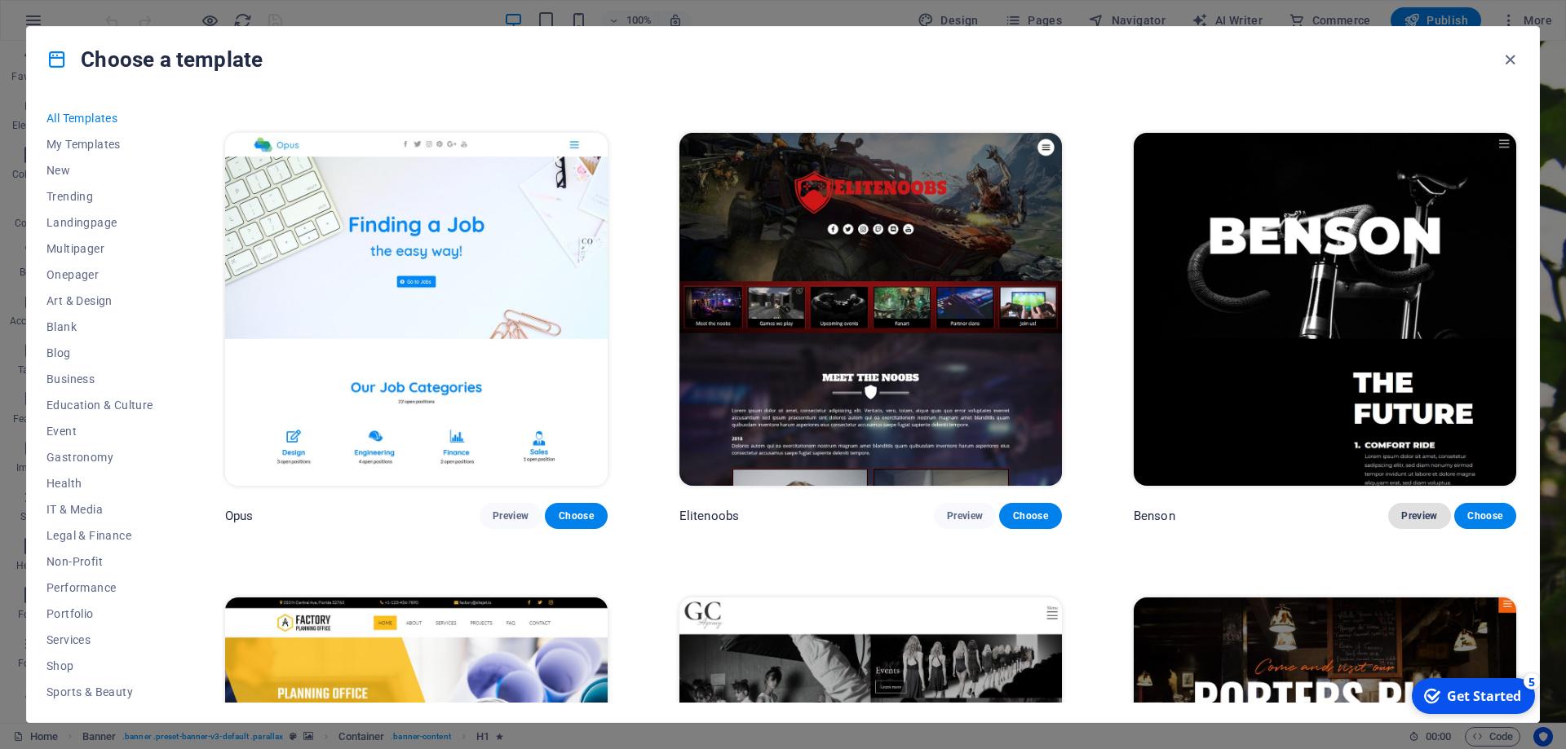
click at [1415, 523] on span "Preview" at bounding box center [1419, 516] width 36 height 13
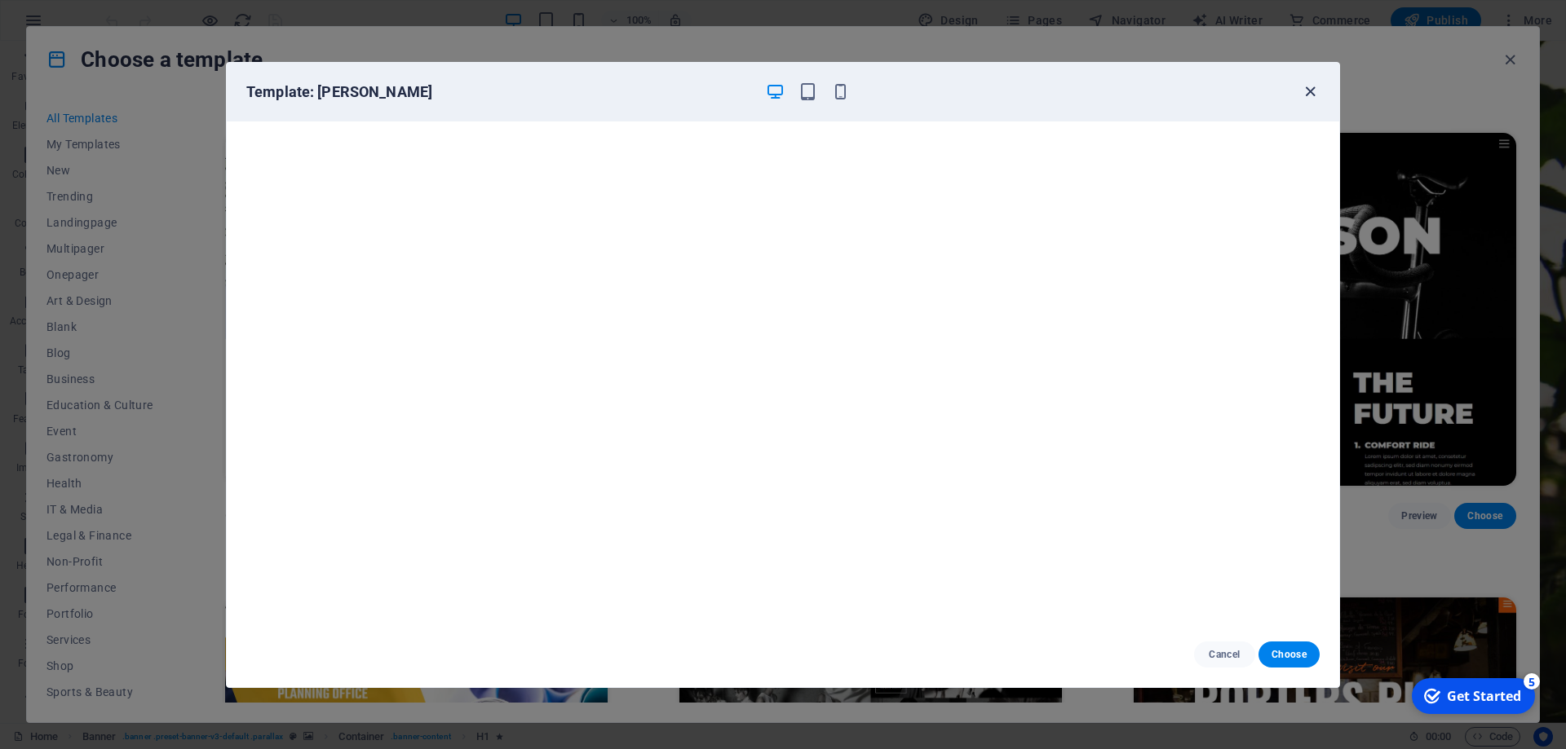
click at [1310, 87] on icon "button" at bounding box center [1310, 91] width 19 height 19
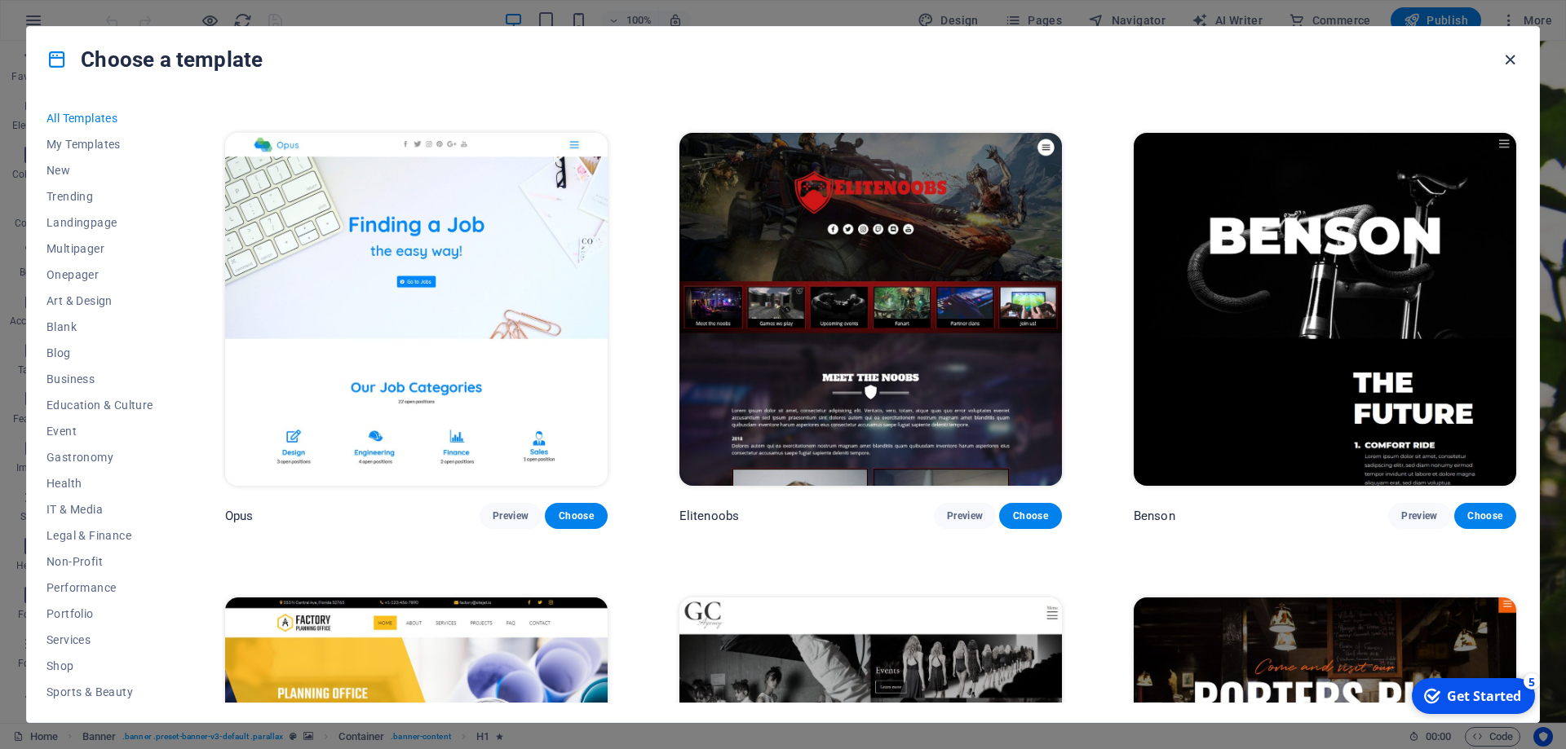
click at [1507, 56] on icon "button" at bounding box center [1509, 60] width 19 height 19
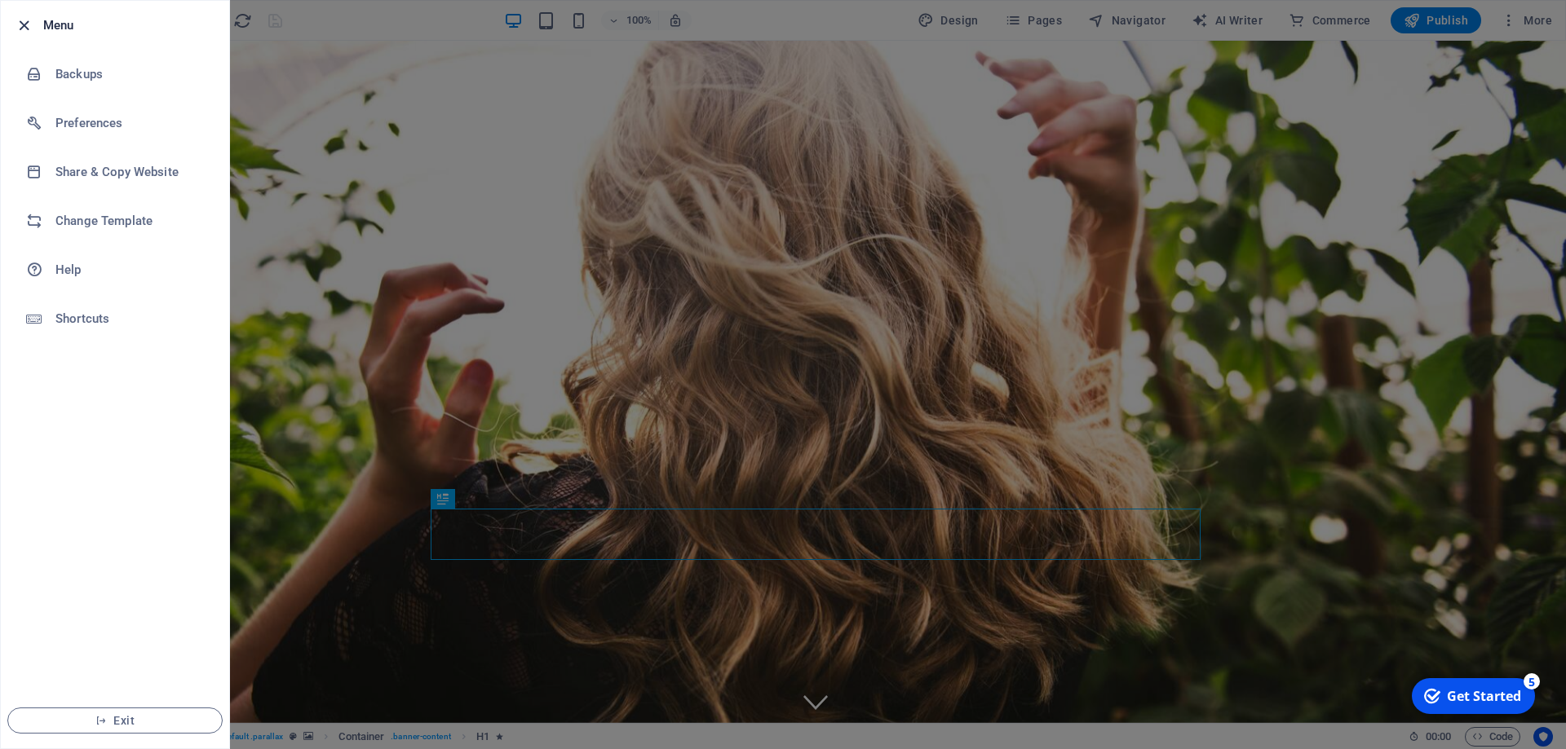
click at [20, 21] on icon "button" at bounding box center [24, 25] width 19 height 19
